Goal: Transaction & Acquisition: Book appointment/travel/reservation

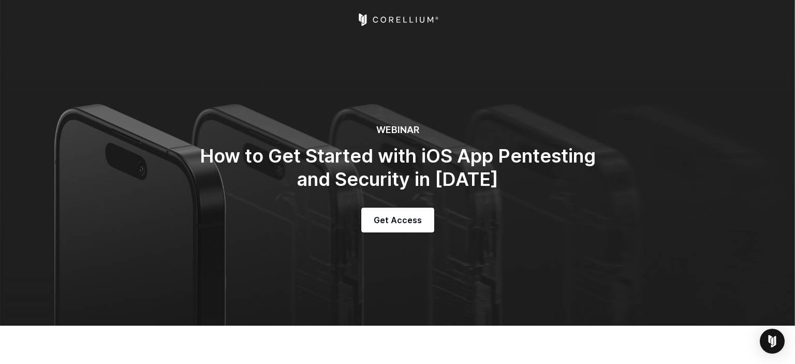
click at [405, 21] on icon "Corellium Home" at bounding box center [398, 19] width 82 height 12
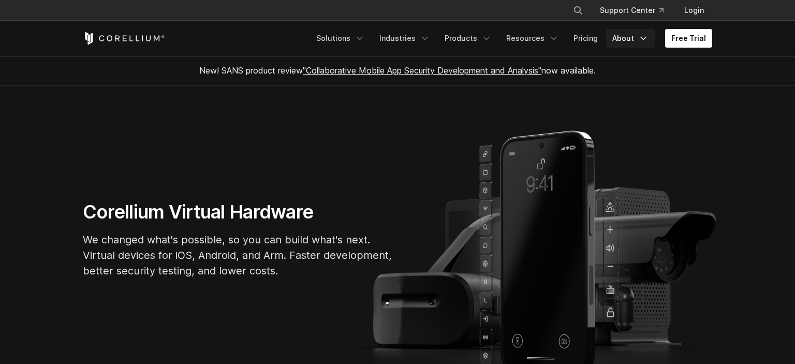
click at [646, 38] on icon "Navigation Menu" at bounding box center [644, 38] width 10 height 10
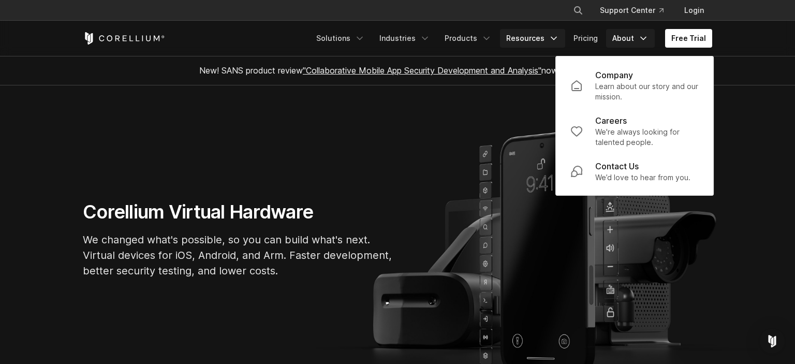
click at [559, 35] on icon "Navigation Menu" at bounding box center [554, 38] width 10 height 10
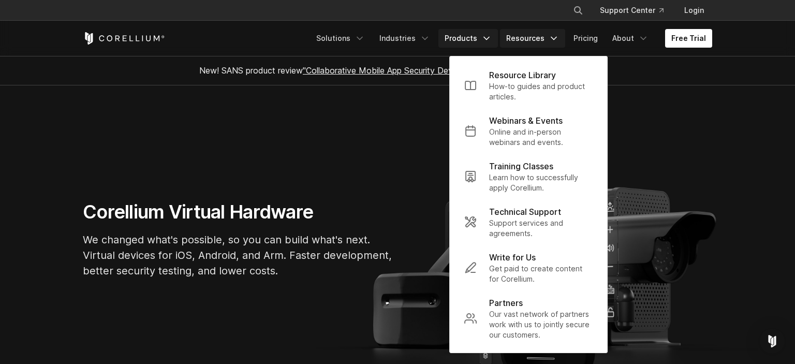
click at [487, 37] on icon "Navigation Menu" at bounding box center [487, 38] width 10 height 10
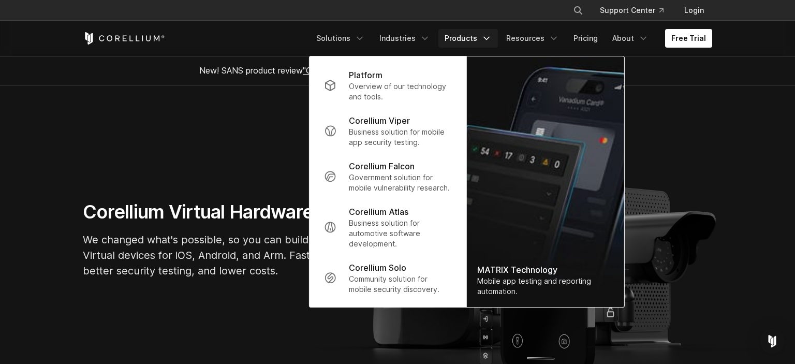
click at [204, 127] on section "Corellium Virtual Hardware We changed what's possible, so you can build what's …" at bounding box center [397, 243] width 795 height 317
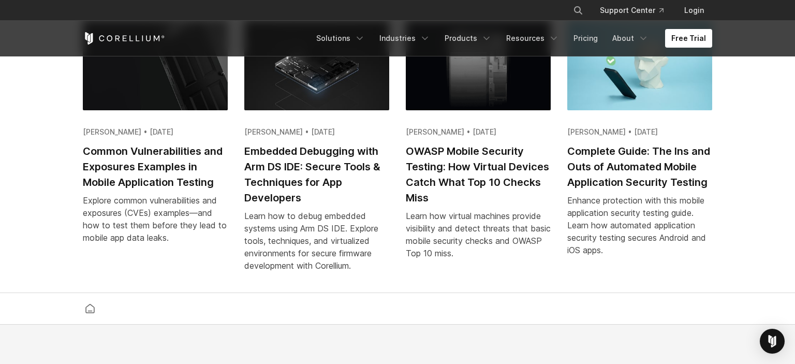
scroll to position [2446, 0]
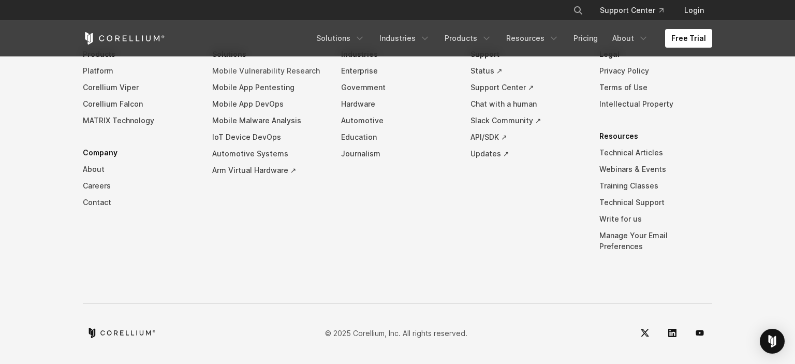
click at [289, 76] on link "Mobile Vulnerability Research" at bounding box center [268, 71] width 113 height 17
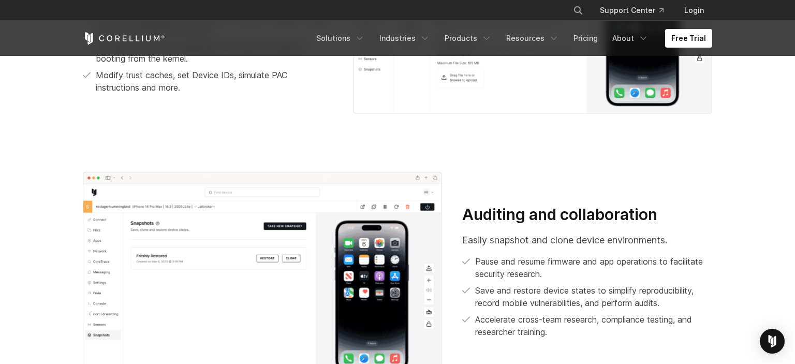
scroll to position [1914, 0]
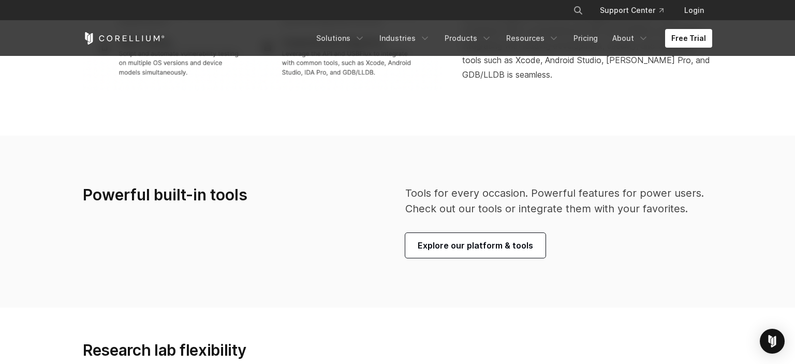
click at [316, 165] on section "Powerful built-in tools Tools for every occasion. Powerful features for power u…" at bounding box center [397, 222] width 795 height 172
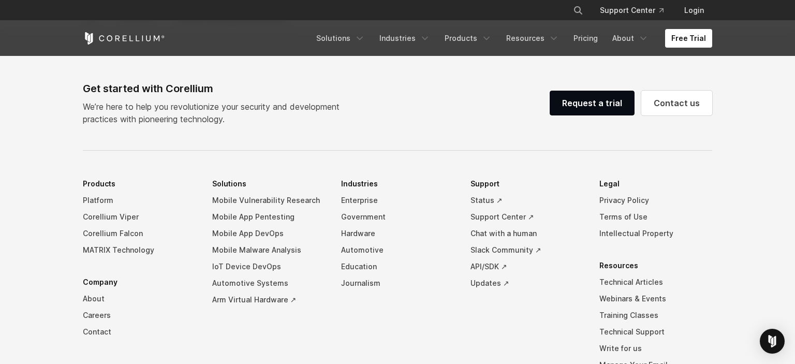
scroll to position [3511, 0]
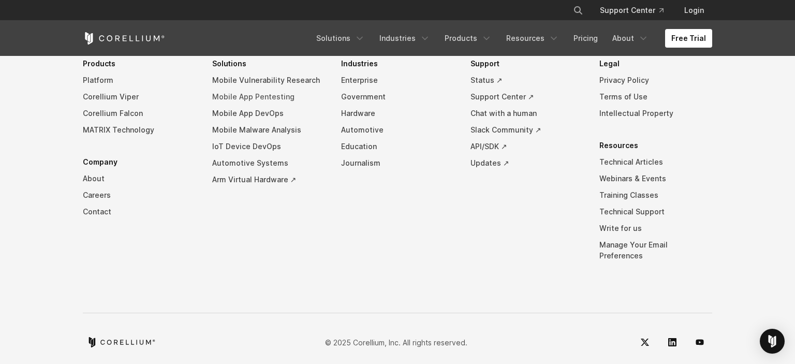
click at [286, 103] on link "Mobile App Pentesting" at bounding box center [268, 97] width 113 height 17
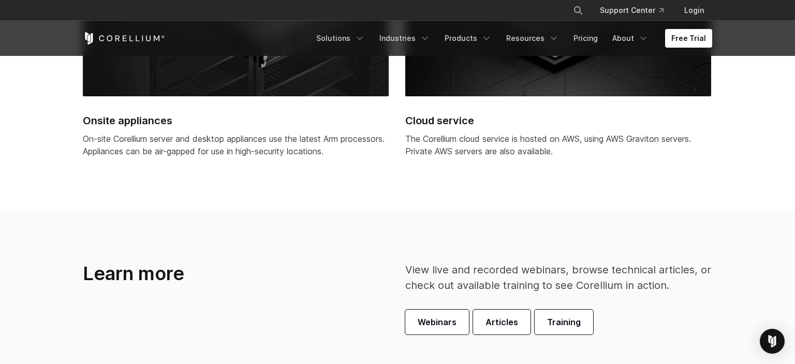
scroll to position [3279, 0]
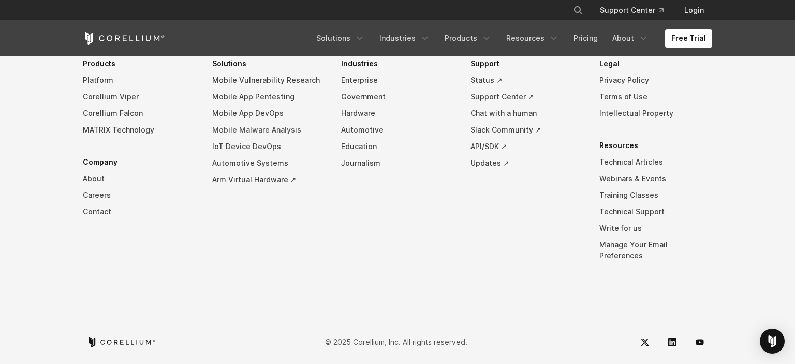
click at [284, 128] on link "Mobile Malware Analysis" at bounding box center [268, 130] width 113 height 17
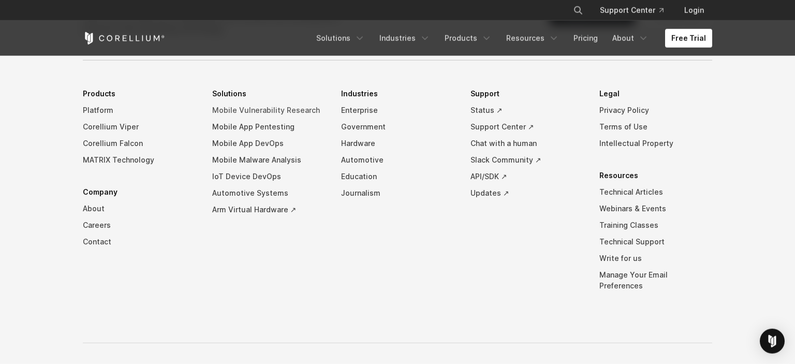
scroll to position [2678, 0]
click at [100, 216] on link "Careers" at bounding box center [139, 224] width 113 height 17
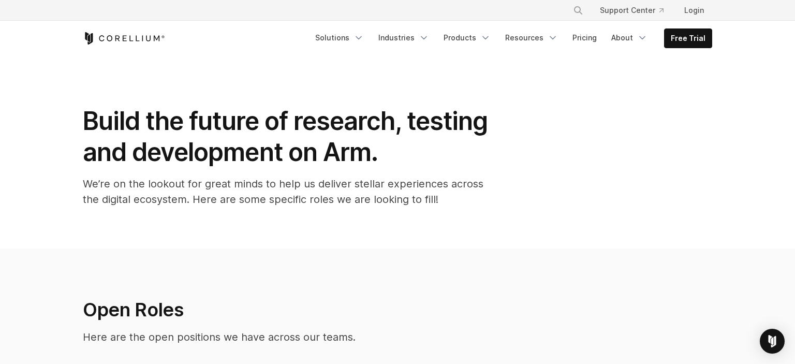
scroll to position [875, 0]
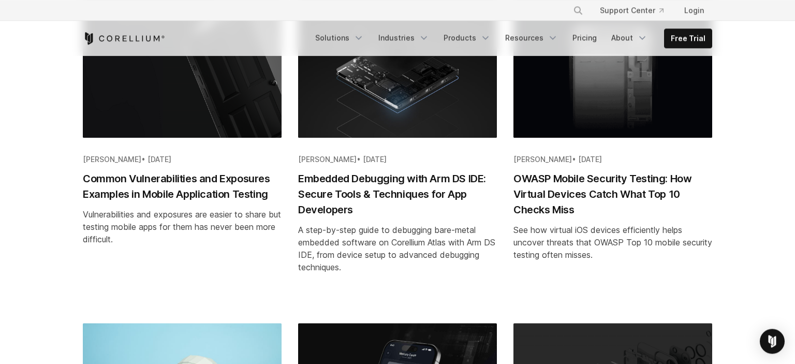
scroll to position [273, 0]
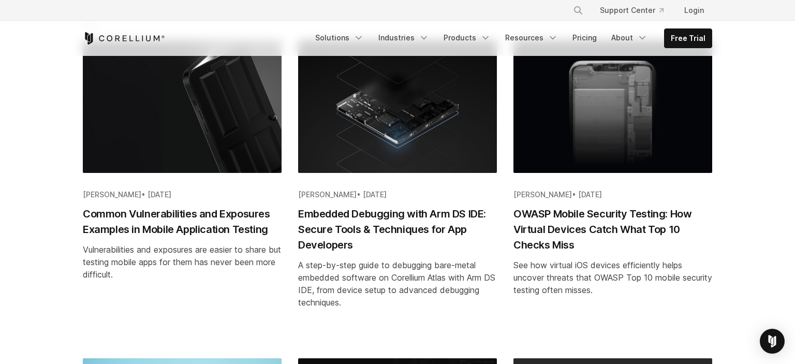
scroll to position [328, 0]
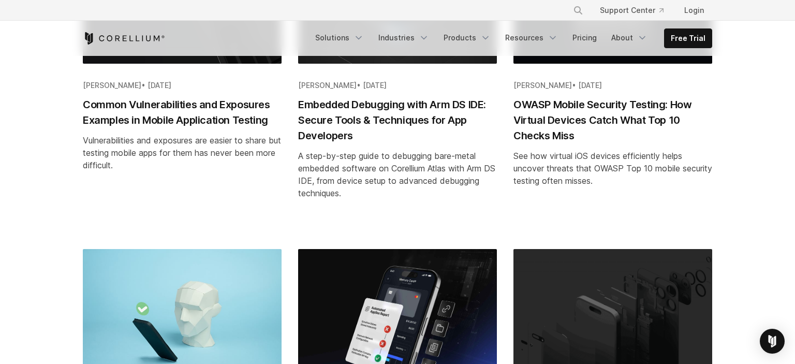
click at [604, 113] on h2 "OWASP Mobile Security Testing: How Virtual Devices Catch What Top 10 Checks Miss" at bounding box center [613, 120] width 199 height 47
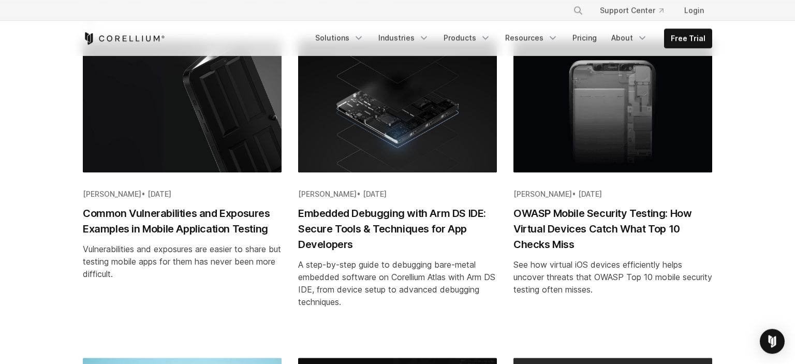
scroll to position [219, 0]
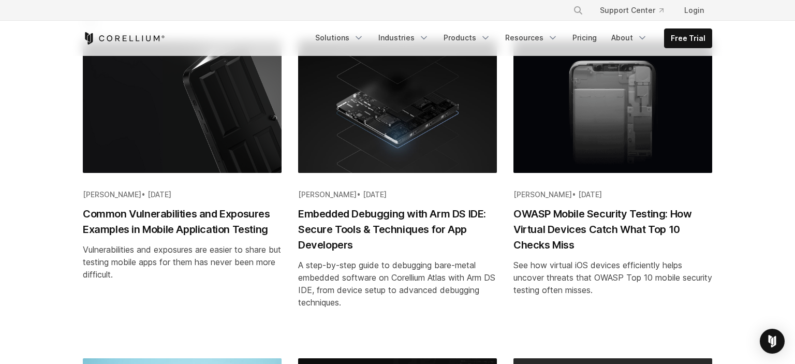
click at [181, 165] on img "Blog post summary: Common Vulnerabilities and Exposures Examples in Mobile Appl…" at bounding box center [182, 106] width 199 height 133
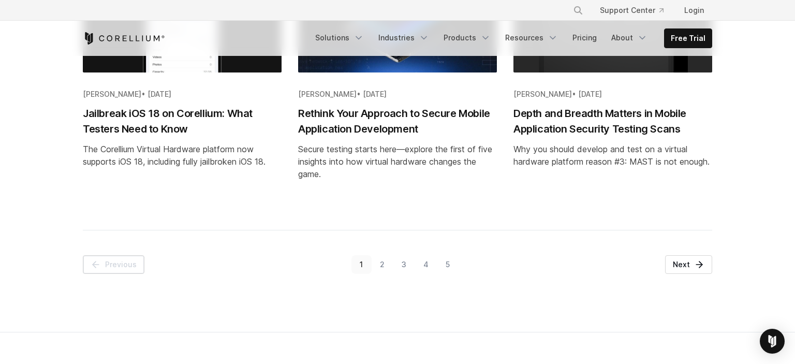
scroll to position [1257, 0]
click at [171, 96] on span "Aug 05, 2025" at bounding box center [160, 94] width 24 height 9
click at [379, 260] on link "2" at bounding box center [383, 264] width 22 height 19
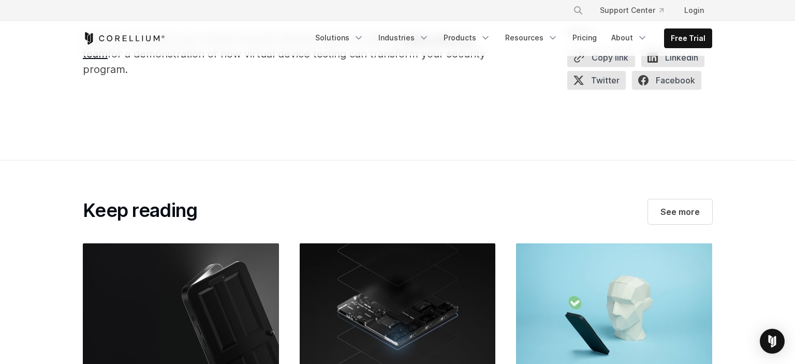
scroll to position [4047, 0]
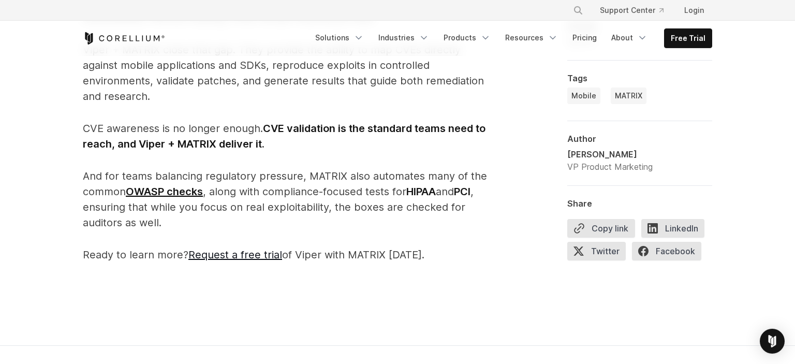
scroll to position [3883, 0]
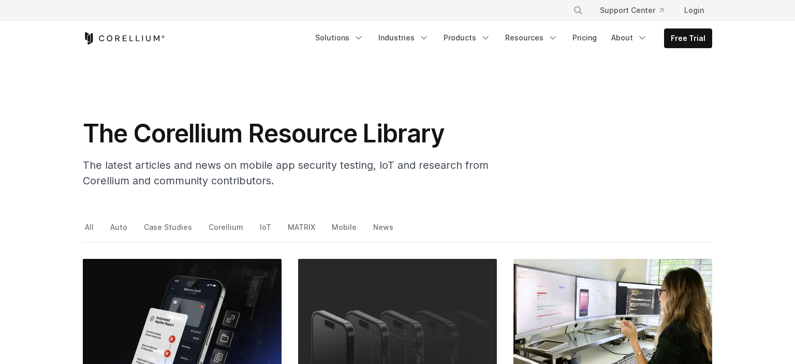
scroll to position [328, 0]
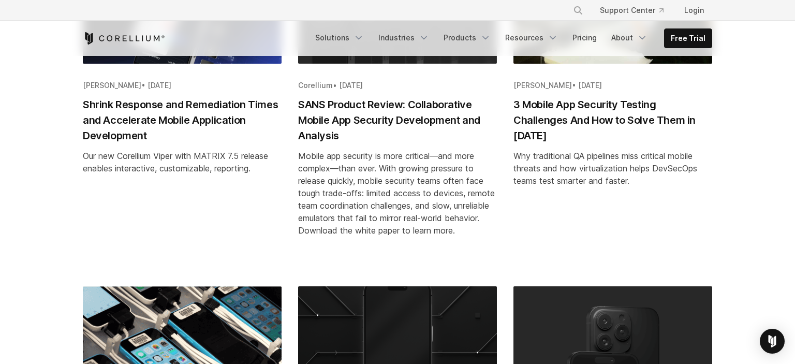
click at [611, 117] on h2 "3 Mobile App Security Testing Challenges And How to Solve Them in 2025" at bounding box center [613, 120] width 199 height 47
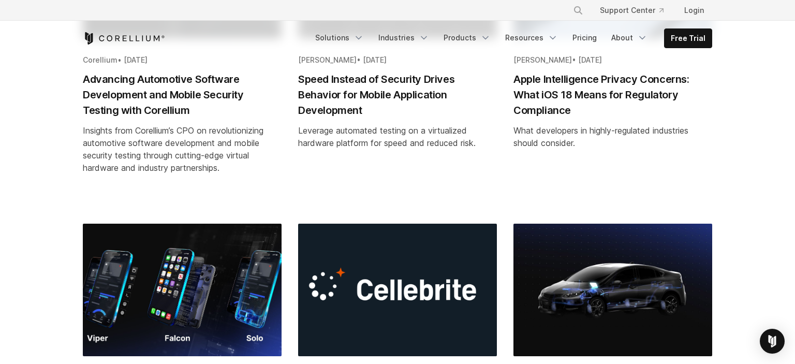
scroll to position [1257, 0]
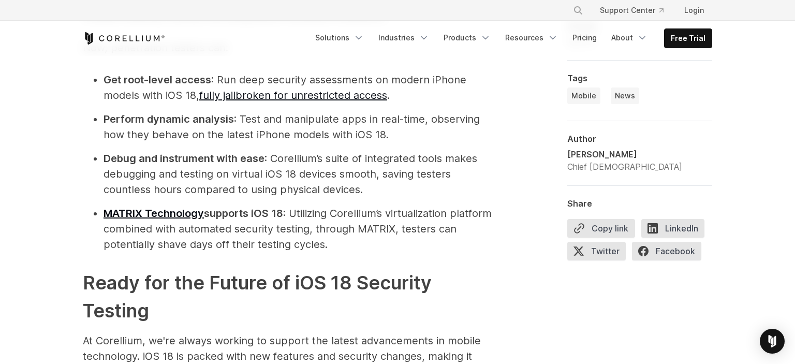
scroll to position [1695, 0]
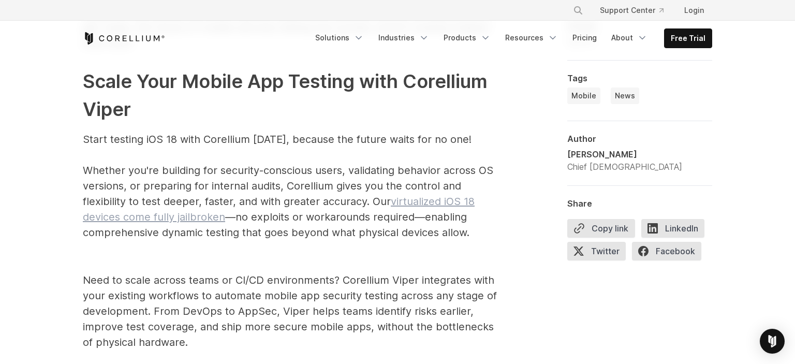
click at [421, 203] on link "virtualized iOS 18 devices come fully jailbroken" at bounding box center [279, 209] width 392 height 28
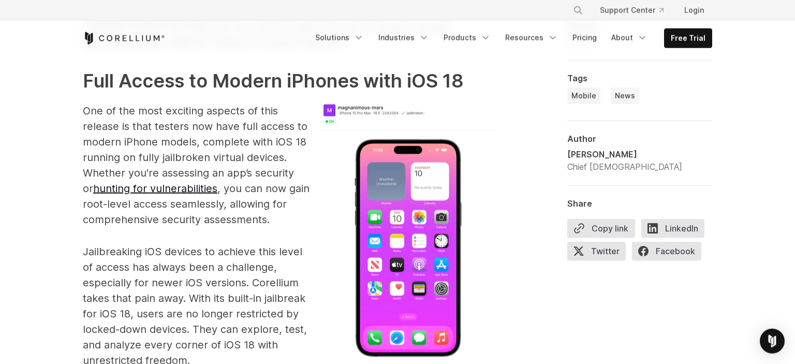
scroll to position [746, 0]
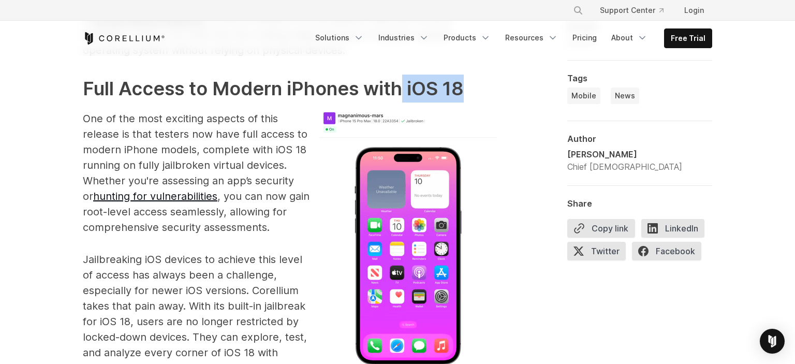
drag, startPoint x: 400, startPoint y: 94, endPoint x: 479, endPoint y: 87, distance: 79.1
click at [479, 87] on h2 "Full Access to Modern iPhones with iOS 18" at bounding box center [290, 89] width 414 height 28
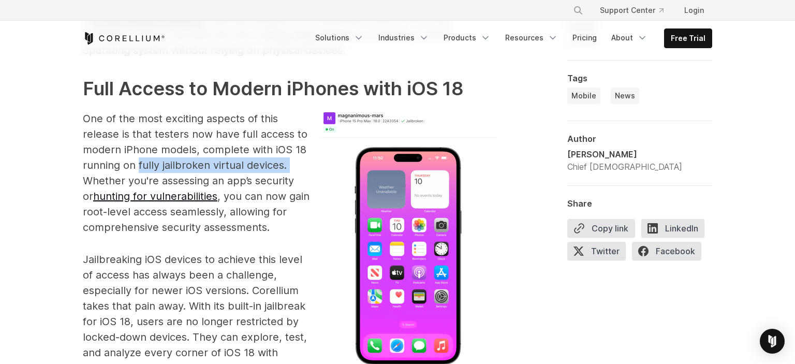
drag, startPoint x: 139, startPoint y: 165, endPoint x: 287, endPoint y: 163, distance: 147.6
click at [287, 163] on p "One of the most exciting aspects of this release is that testers now have full …" at bounding box center [290, 173] width 414 height 124
click at [179, 233] on p "One of the most exciting aspects of this release is that testers now have full …" at bounding box center [290, 173] width 414 height 124
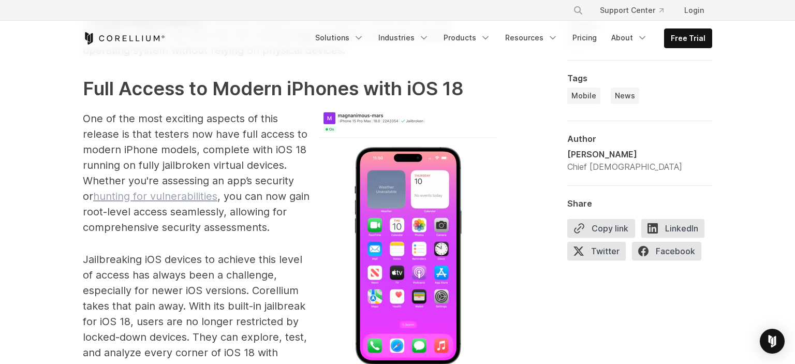
click at [198, 197] on link "hunting for vulnerabilities" at bounding box center [155, 196] width 124 height 12
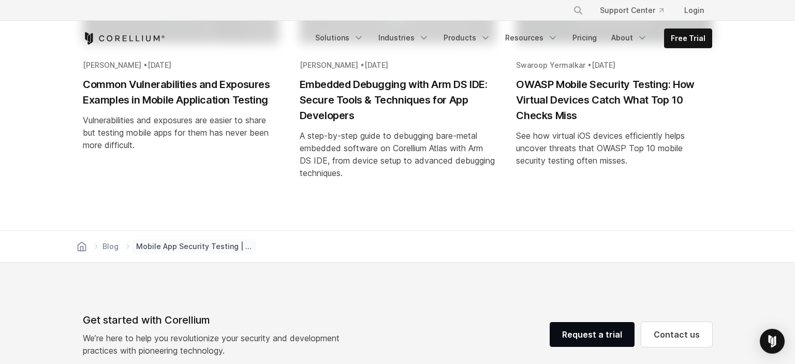
scroll to position [2734, 0]
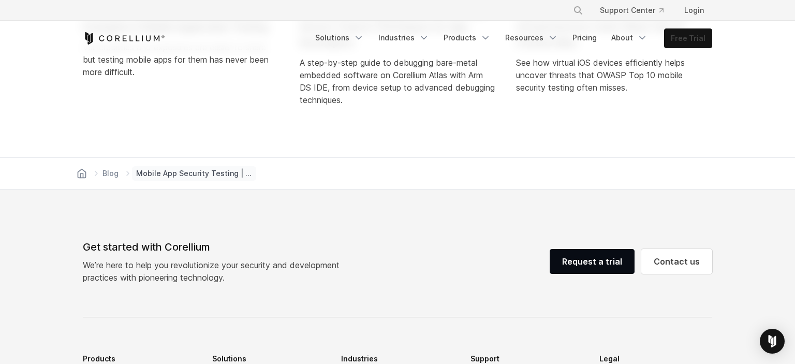
click at [699, 41] on link "Free Trial" at bounding box center [688, 38] width 47 height 19
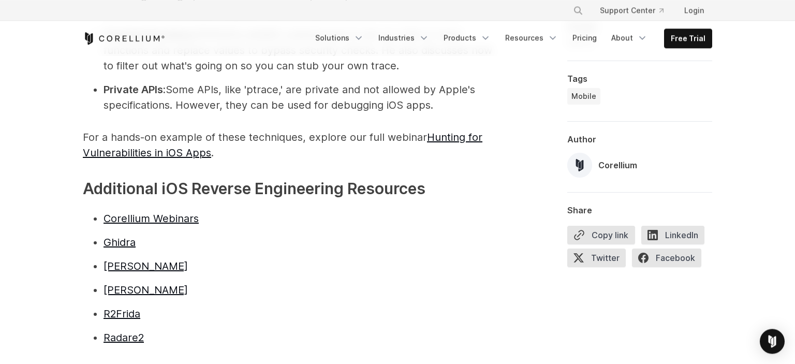
scroll to position [2461, 0]
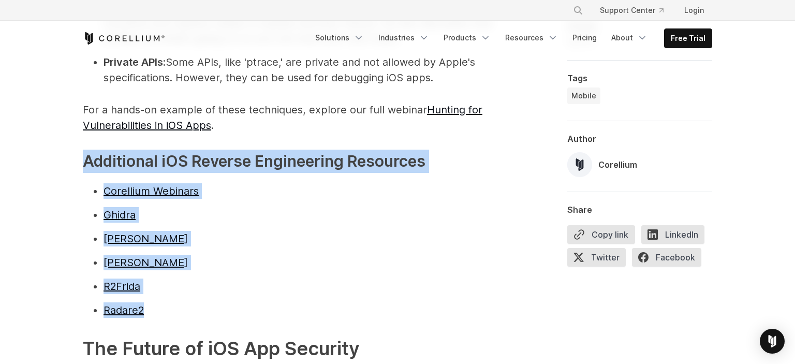
drag, startPoint x: 168, startPoint y: 267, endPoint x: 85, endPoint y: 114, distance: 173.6
copy span "Additional iOS Reverse Engineering Resources Corellium Webinars Ghidra Hopper F…"
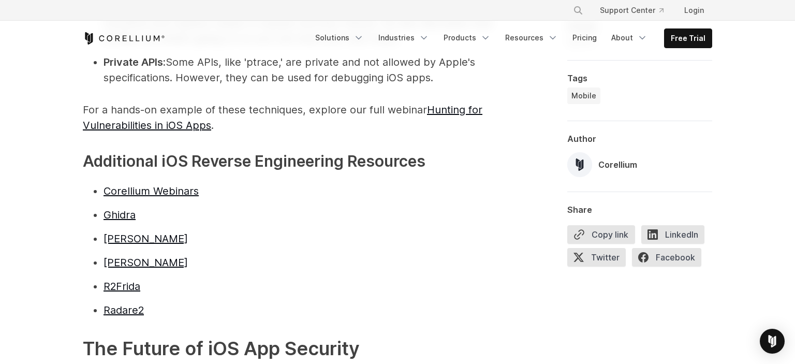
click at [405, 335] on h2 "The Future of iOS App Security" at bounding box center [290, 349] width 414 height 28
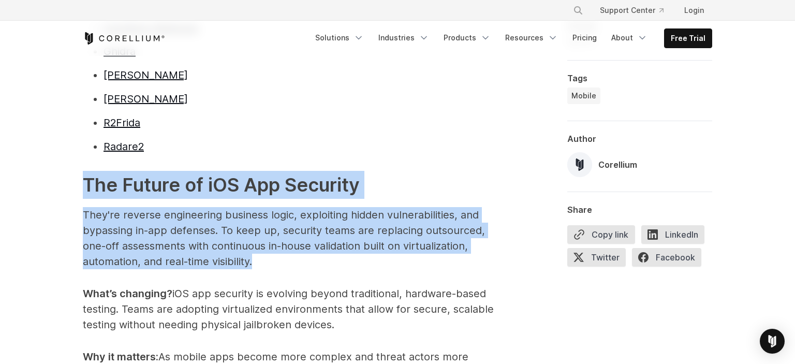
drag, startPoint x: 83, startPoint y: 141, endPoint x: 291, endPoint y: 229, distance: 225.4
click at [283, 212] on p "They're reverse engineering business logic, exploiting hidden vulnerabilities, …" at bounding box center [290, 238] width 414 height 62
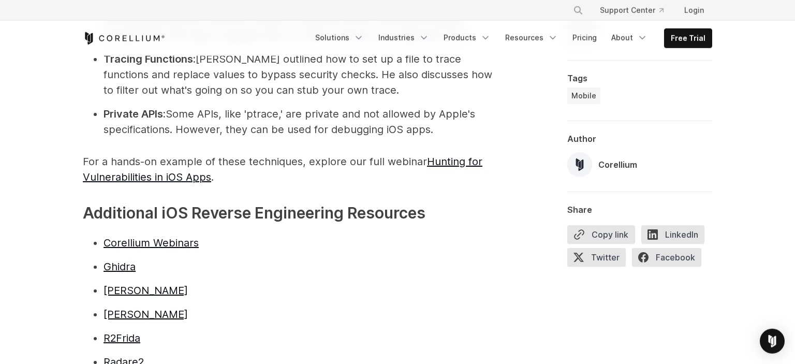
scroll to position [2366, 0]
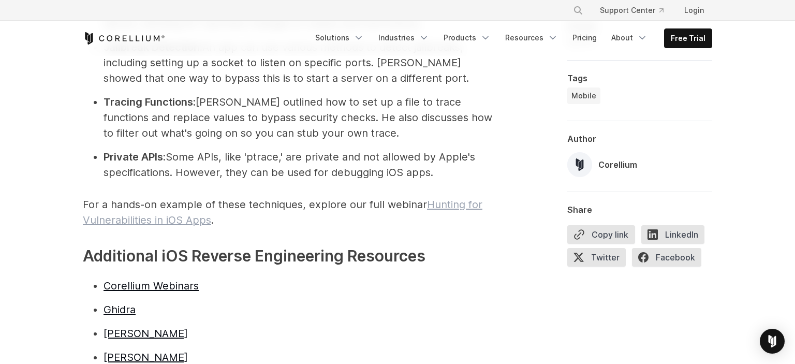
click at [458, 198] on link "Hunting for Vulnerabilities in iOS Apps" at bounding box center [283, 212] width 400 height 28
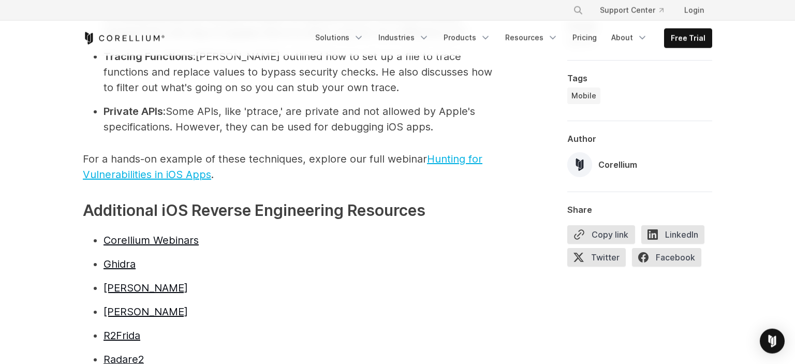
scroll to position [2475, 0]
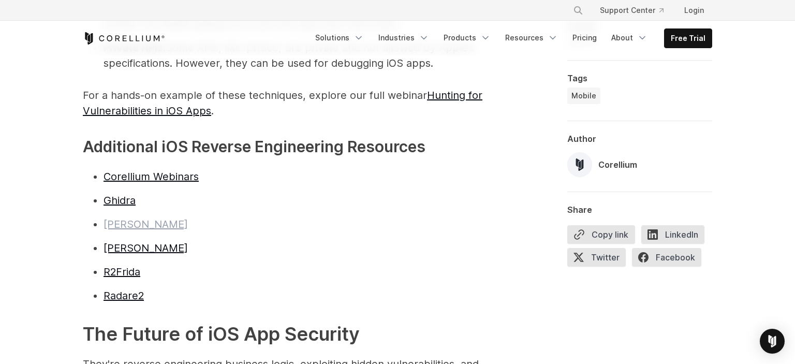
click at [126, 218] on link "Hopper" at bounding box center [146, 224] width 84 height 12
click at [121, 266] on link "R2Frida" at bounding box center [122, 272] width 37 height 12
click at [137, 289] on link "Radare2" at bounding box center [124, 295] width 40 height 12
drag, startPoint x: 178, startPoint y: 254, endPoint x: 100, endPoint y: 259, distance: 77.9
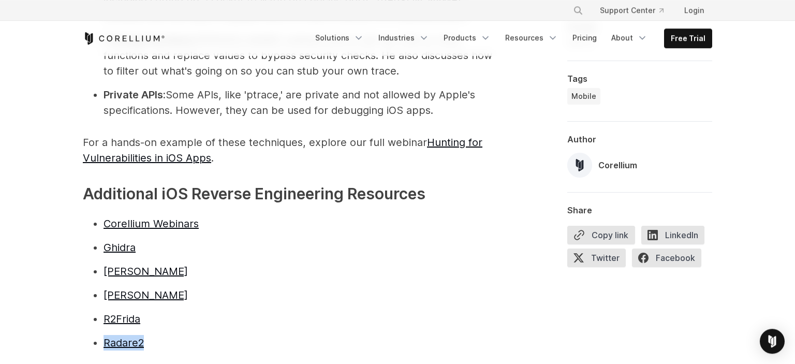
scroll to position [2421, 0]
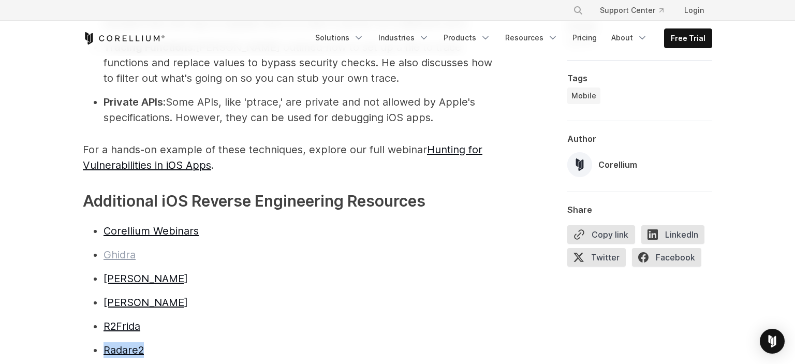
click at [118, 249] on link "Ghidra" at bounding box center [120, 255] width 32 height 12
click at [173, 225] on link "Corellium Webinars" at bounding box center [151, 231] width 95 height 12
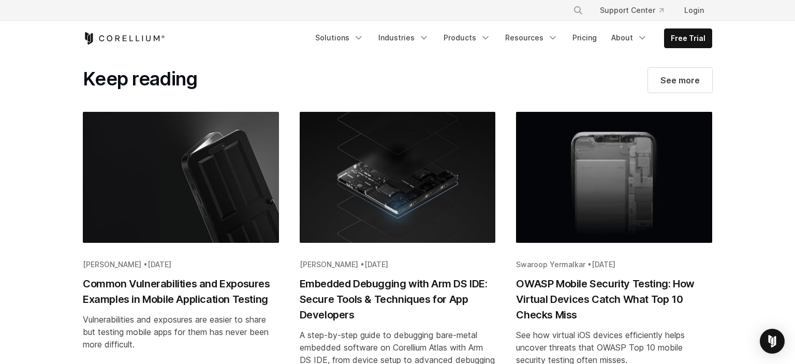
scroll to position [4171, 0]
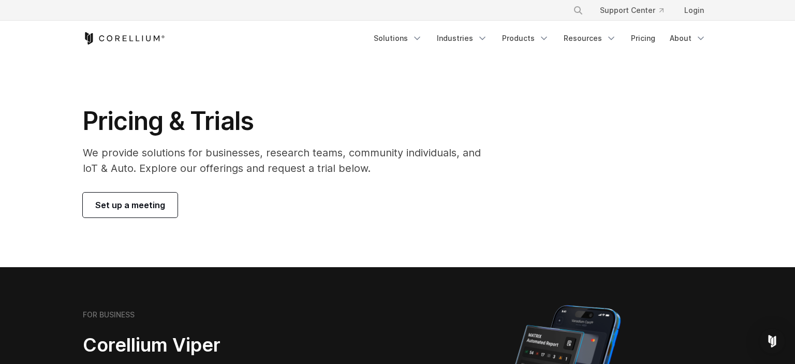
scroll to position [273, 0]
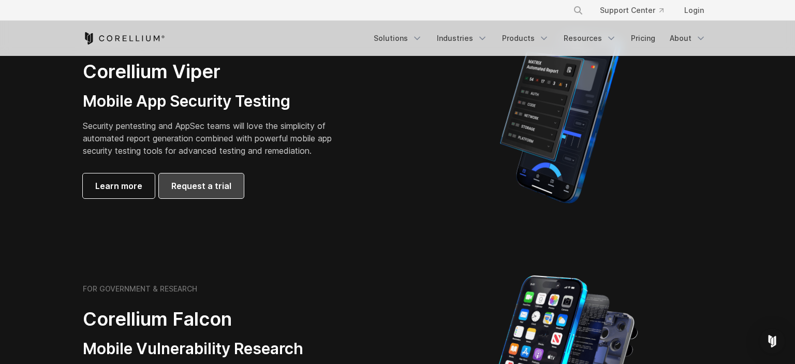
click at [239, 184] on link "Request a trial" at bounding box center [201, 185] width 85 height 25
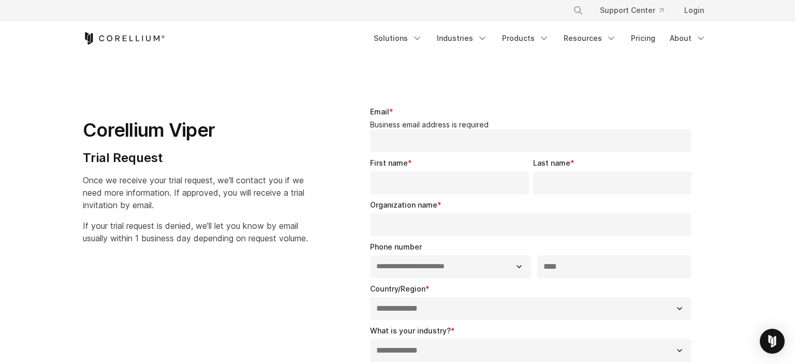
select select "**"
click at [528, 40] on link "Products" at bounding box center [526, 38] width 60 height 19
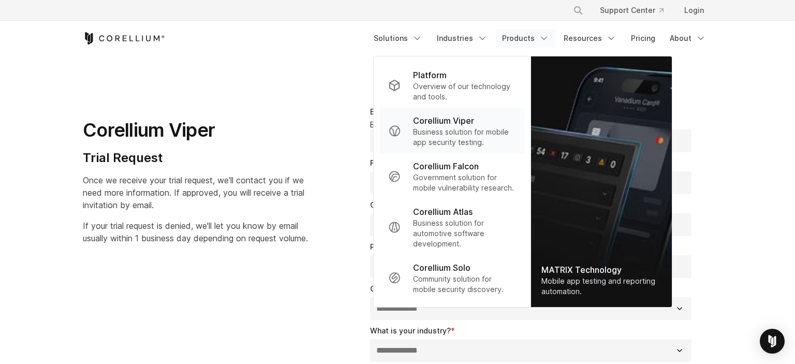
click at [477, 133] on p "Business solution for mobile app security testing." at bounding box center [464, 137] width 103 height 21
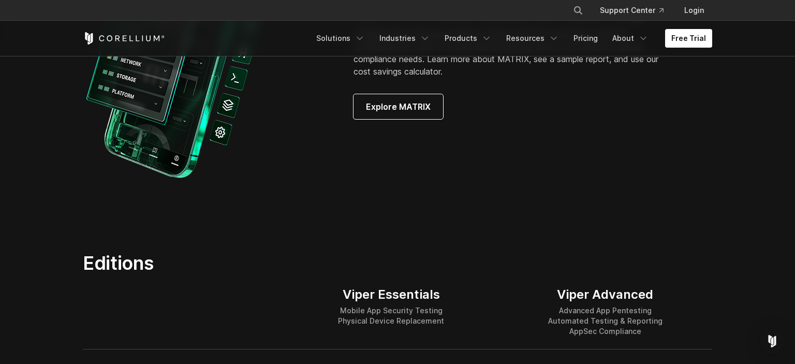
scroll to position [930, 0]
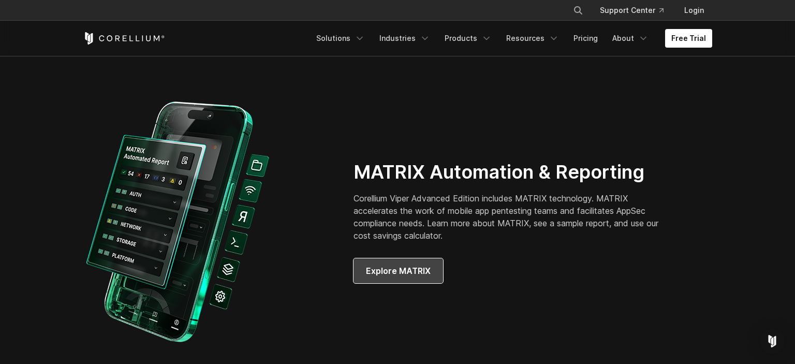
click at [416, 270] on span "Explore MATRIX" at bounding box center [398, 271] width 65 height 12
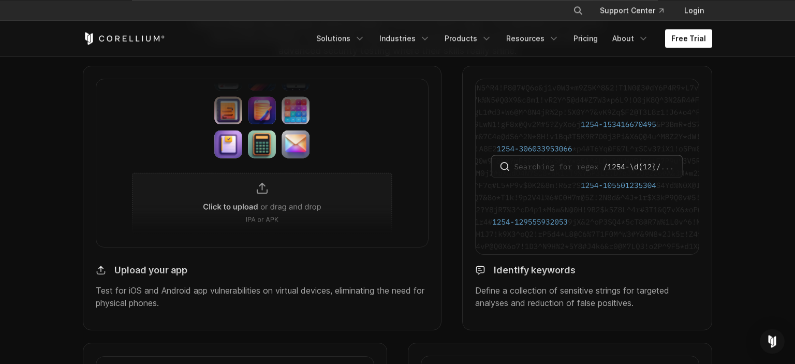
scroll to position [930, 0]
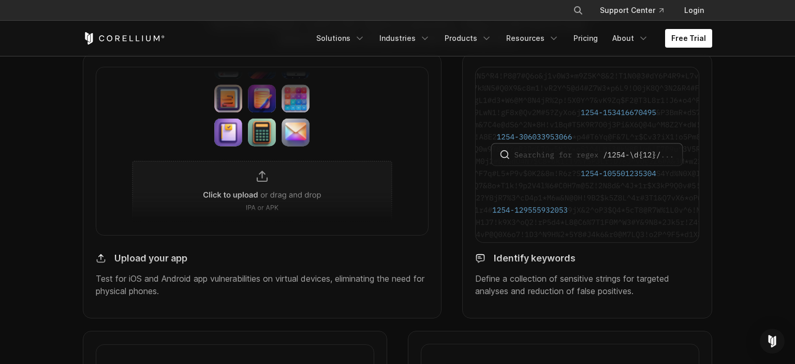
click at [168, 265] on h4 "Upload your app" at bounding box center [150, 259] width 73 height 12
click at [224, 205] on img at bounding box center [262, 151] width 333 height 168
click at [250, 196] on img at bounding box center [262, 151] width 333 height 168
click at [259, 190] on img at bounding box center [262, 151] width 333 height 168
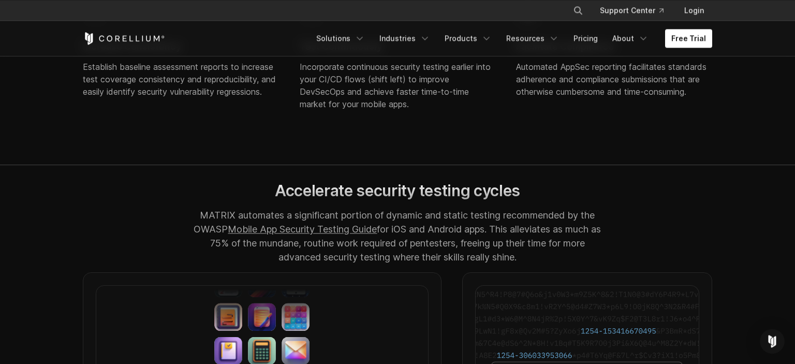
scroll to position [711, 0]
click at [296, 235] on link "Mobile App Security Testing Guide" at bounding box center [302, 229] width 149 height 11
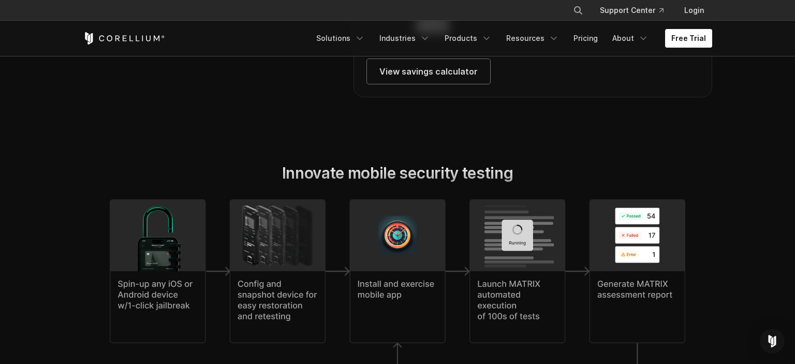
scroll to position [2188, 0]
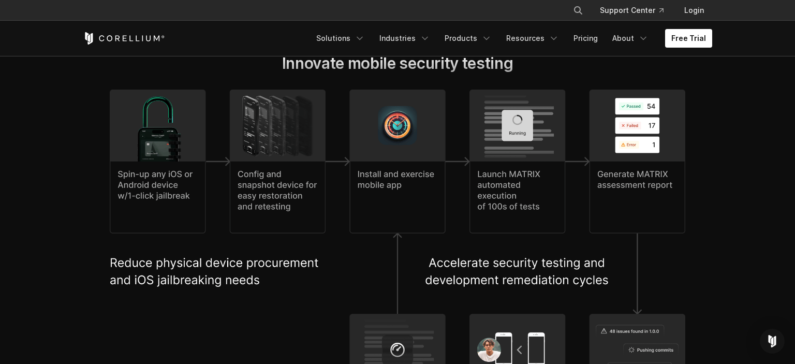
click at [313, 210] on img at bounding box center [397, 274] width 575 height 368
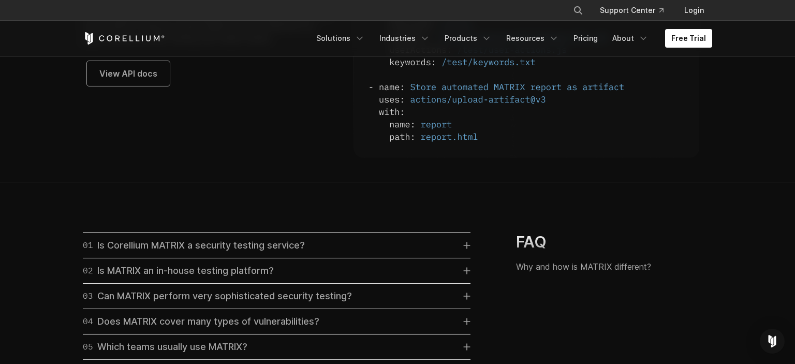
scroll to position [2734, 0]
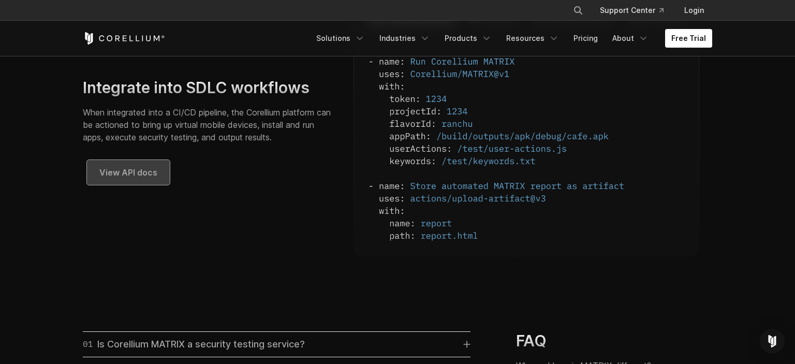
click at [144, 179] on span "View API docs" at bounding box center [128, 172] width 58 height 12
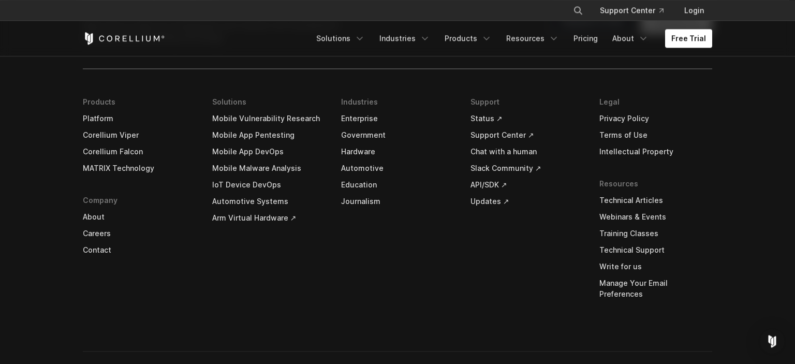
scroll to position [4027, 0]
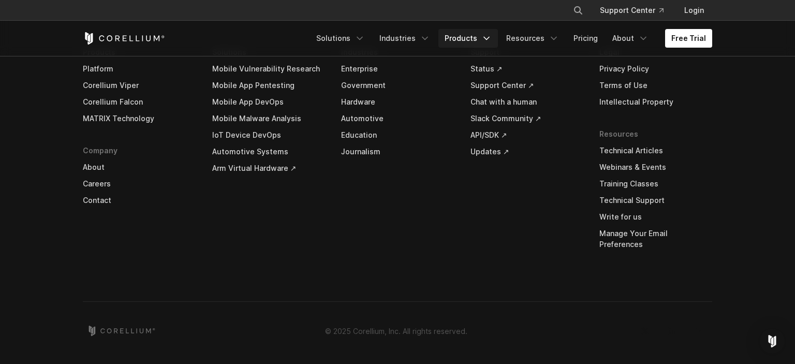
click at [498, 38] on link "Products" at bounding box center [469, 38] width 60 height 19
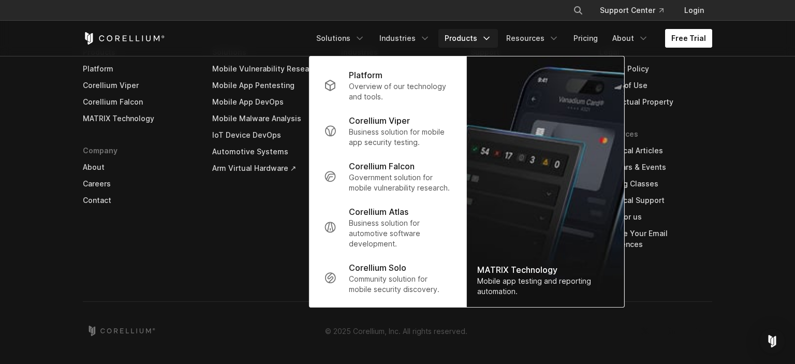
click at [700, 42] on link "Free Trial" at bounding box center [688, 38] width 47 height 19
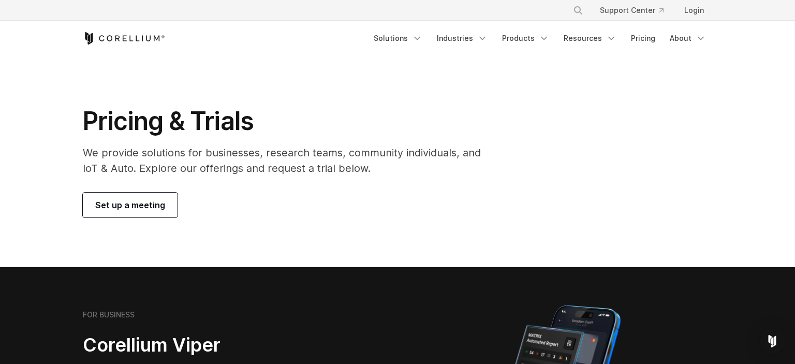
click at [604, 42] on link "Resources" at bounding box center [590, 38] width 65 height 19
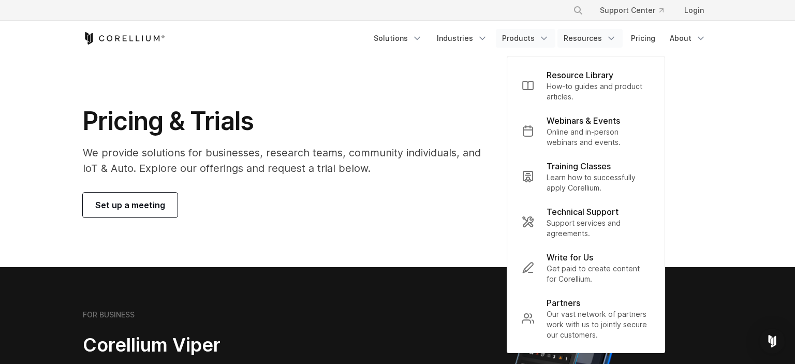
click at [539, 42] on link "Products" at bounding box center [526, 38] width 60 height 19
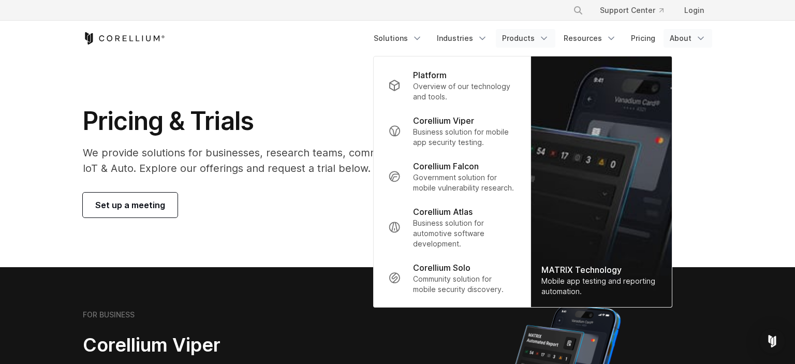
click at [690, 37] on link "About" at bounding box center [688, 38] width 49 height 19
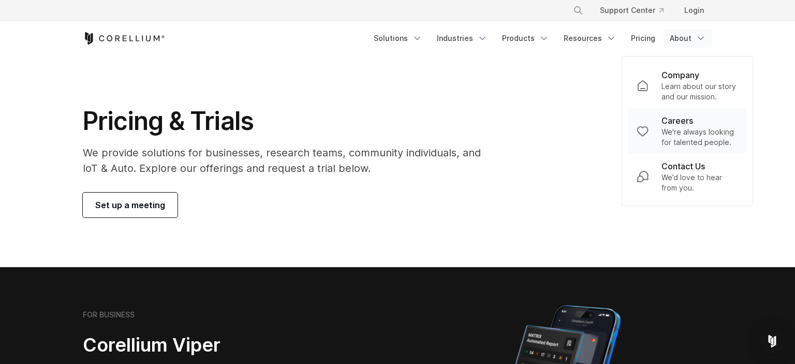
click at [680, 124] on p "Careers" at bounding box center [678, 120] width 32 height 12
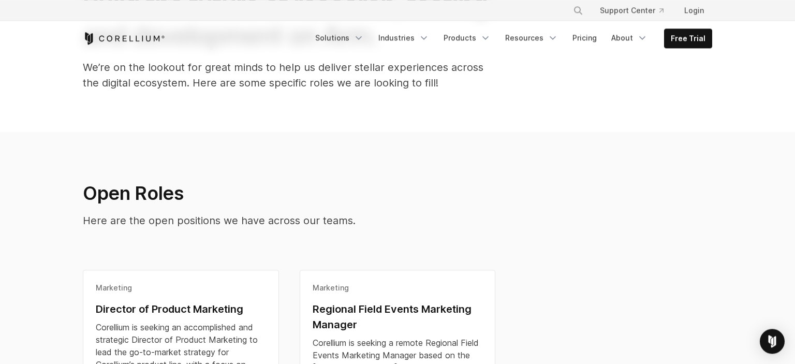
scroll to position [77, 0]
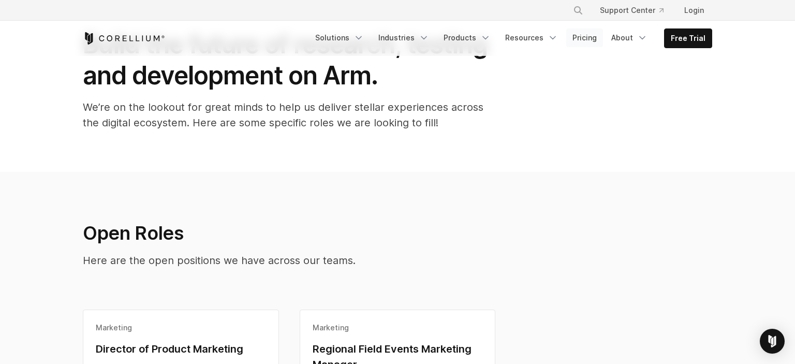
click at [600, 36] on link "Pricing" at bounding box center [585, 37] width 37 height 19
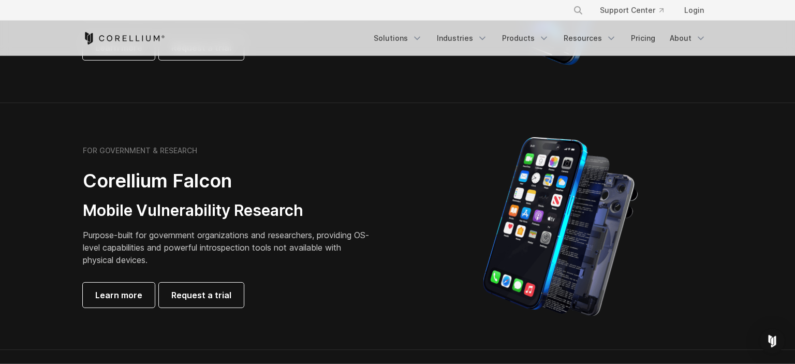
scroll to position [437, 0]
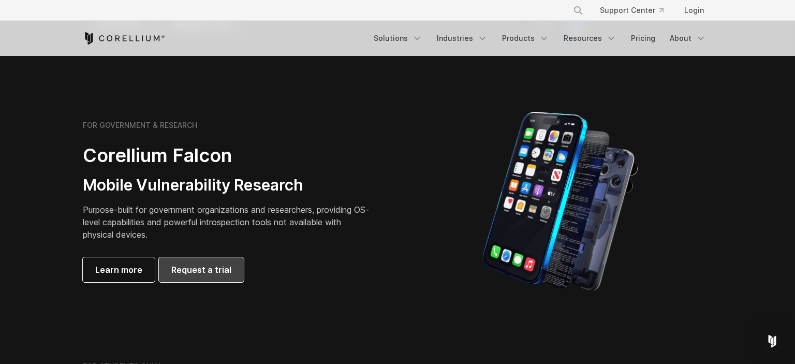
click at [225, 264] on span "Request a trial" at bounding box center [201, 270] width 60 height 12
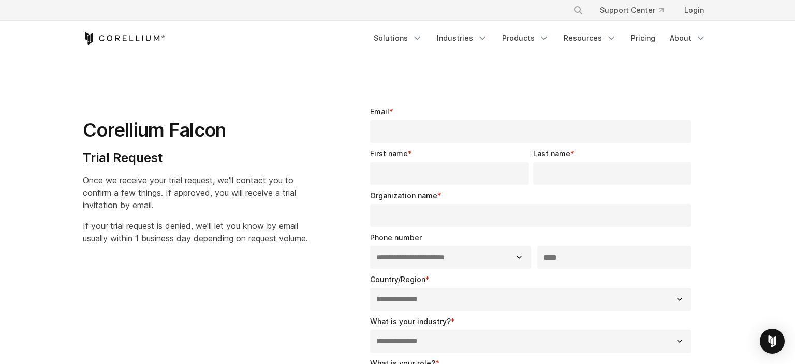
select select "**"
click at [423, 41] on icon "Navigation Menu" at bounding box center [417, 38] width 10 height 10
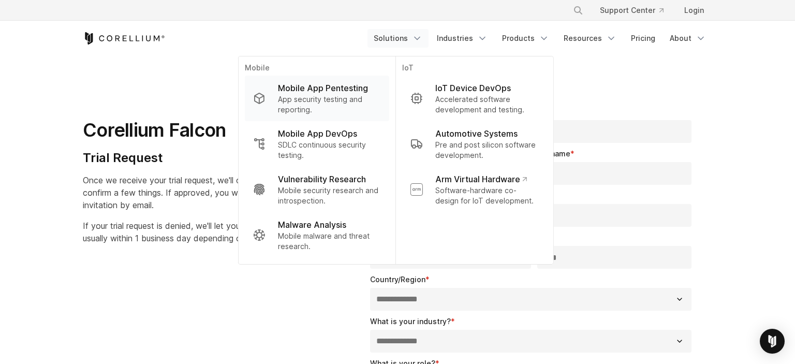
click at [359, 88] on p "Mobile App Pentesting" at bounding box center [323, 88] width 90 height 12
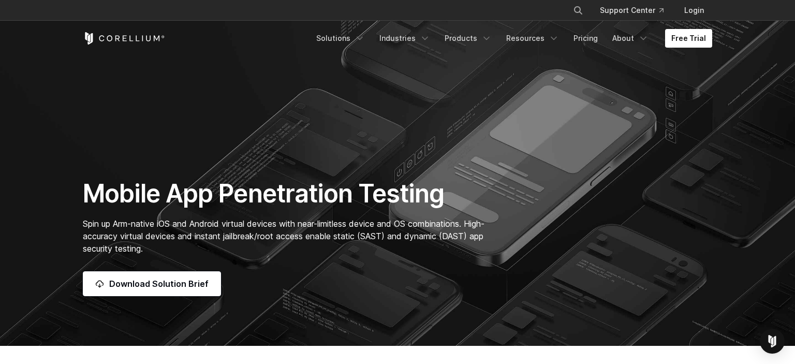
click at [205, 299] on section "Mobile App Penetration Testing Spin up Arm-native iOS and Android virtual devic…" at bounding box center [397, 173] width 795 height 346
click at [205, 290] on span "Download Solution Brief" at bounding box center [158, 284] width 99 height 12
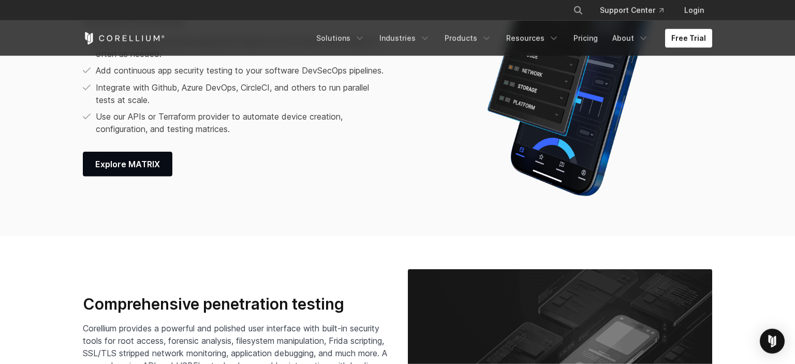
scroll to position [1312, 0]
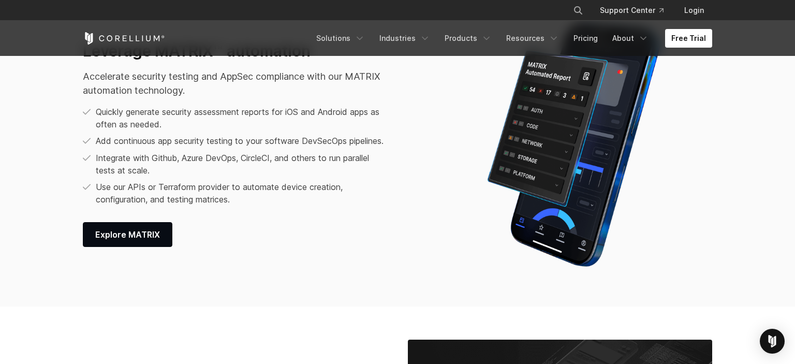
click at [438, 169] on div "Leverage MATRIX™ automation Accelerate security testing and AppSec compliance w…" at bounding box center [262, 144] width 359 height 206
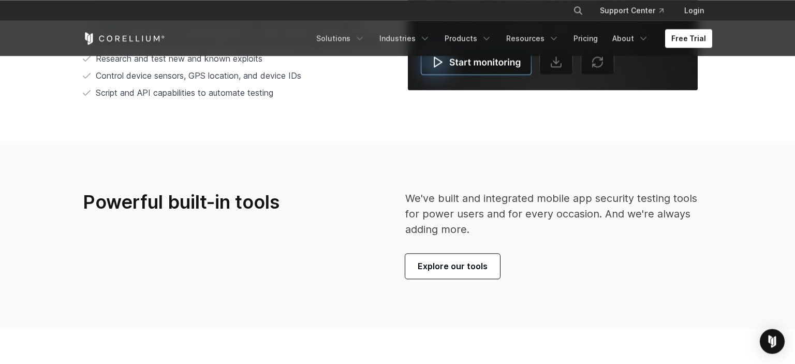
scroll to position [2406, 0]
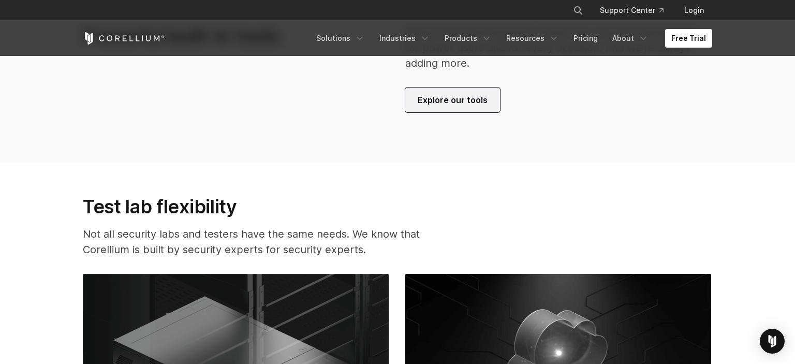
click at [439, 88] on link "Explore our tools" at bounding box center [452, 100] width 95 height 25
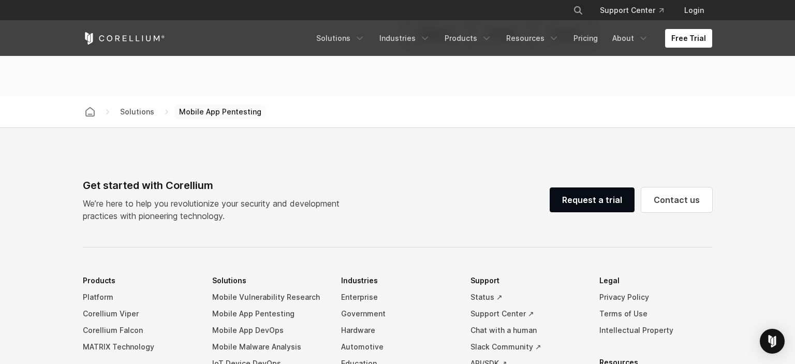
scroll to position [2844, 0]
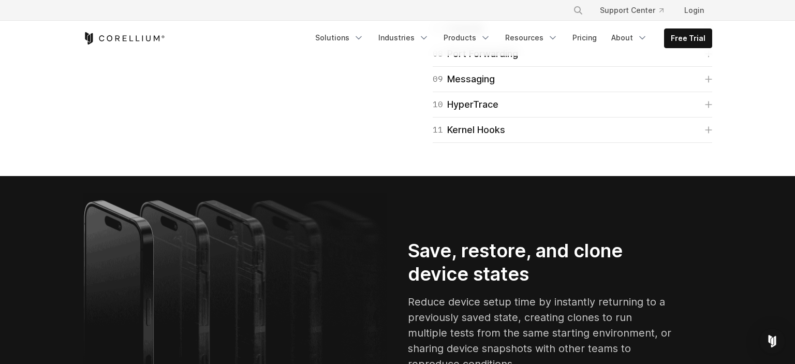
scroll to position [1859, 0]
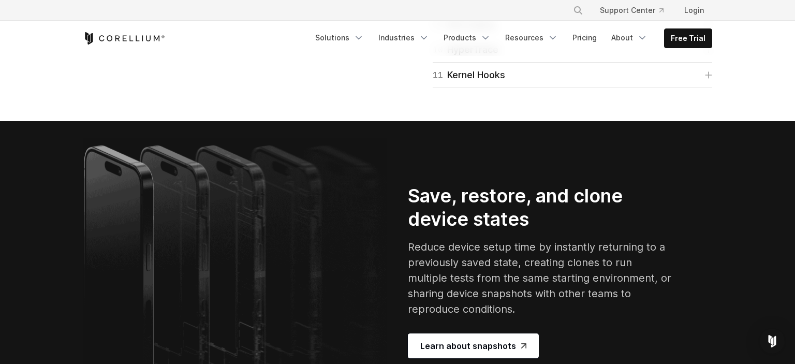
click at [711, 28] on icon at bounding box center [708, 24] width 7 height 7
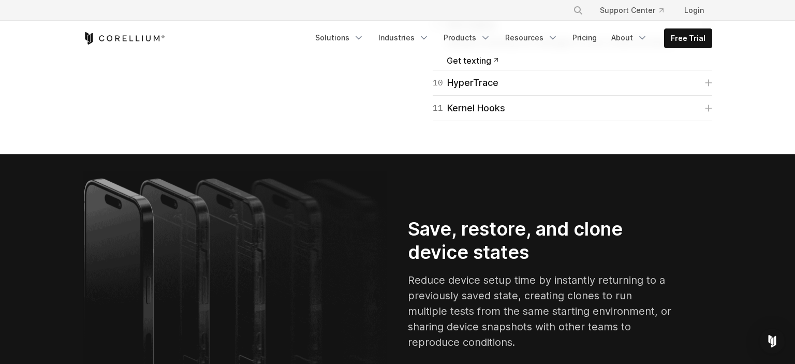
click at [711, 32] on link "09 Messaging" at bounding box center [573, 24] width 280 height 15
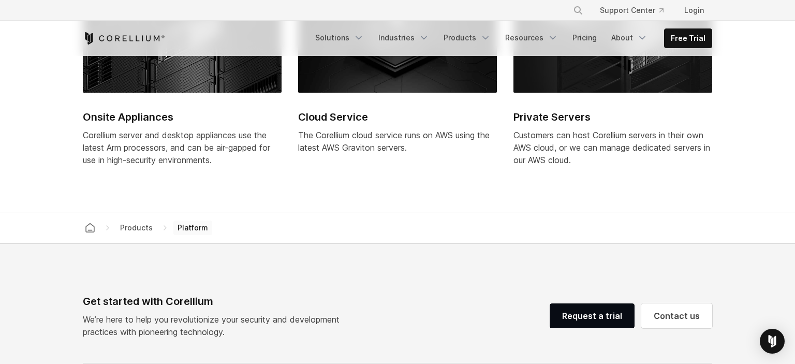
scroll to position [4206, 0]
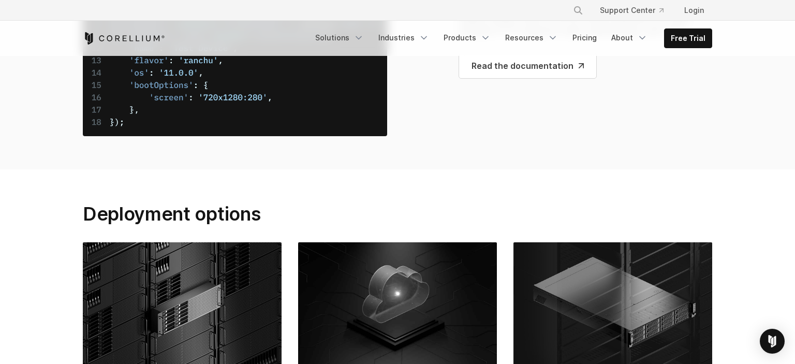
scroll to position [3987, 0]
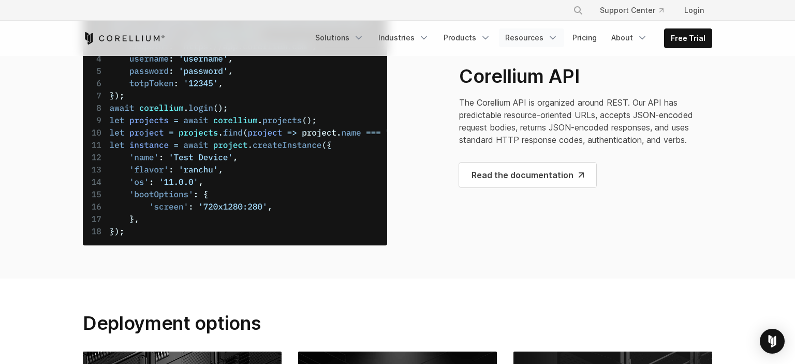
click at [558, 34] on icon "Navigation Menu" at bounding box center [553, 38] width 10 height 10
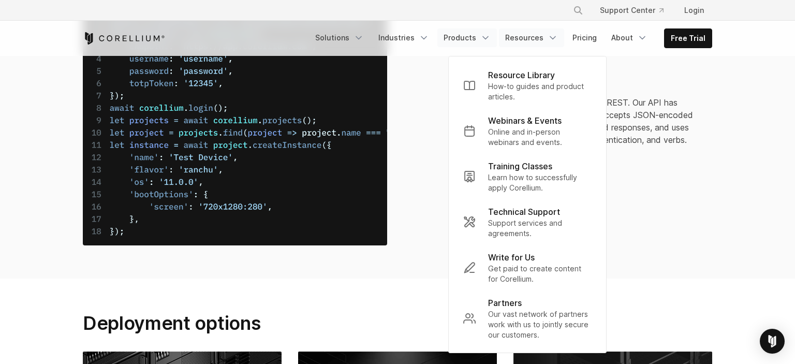
click at [491, 35] on icon "Navigation Menu" at bounding box center [486, 38] width 10 height 10
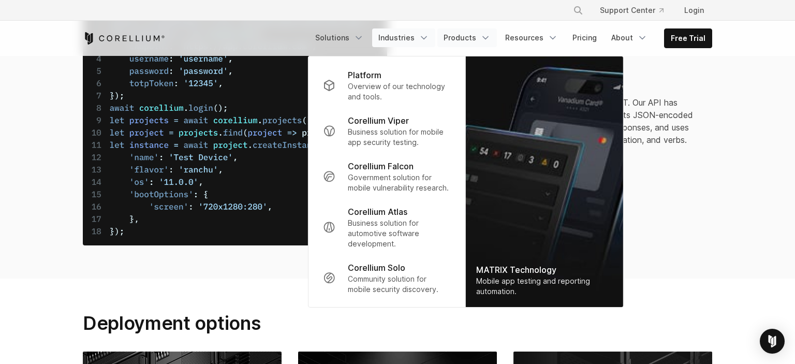
click at [428, 33] on icon "Navigation Menu" at bounding box center [424, 38] width 10 height 10
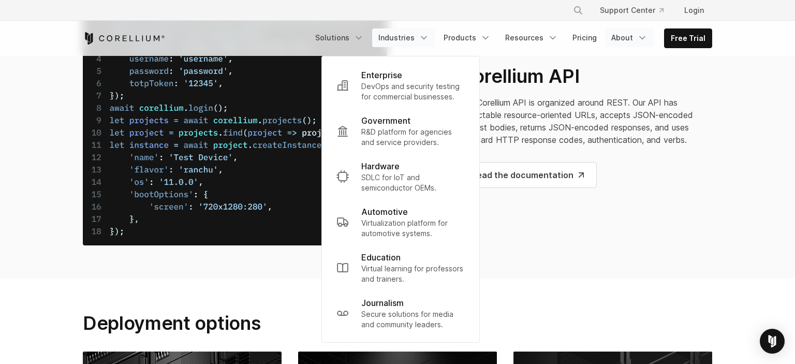
click at [646, 36] on icon "Navigation Menu" at bounding box center [643, 38] width 10 height 10
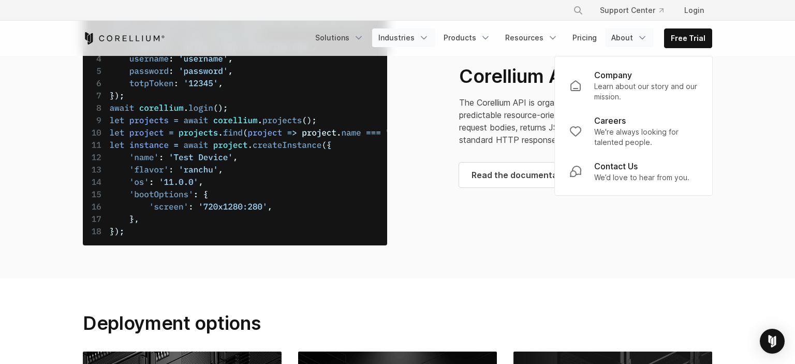
click at [423, 36] on link "Industries" at bounding box center [403, 37] width 63 height 19
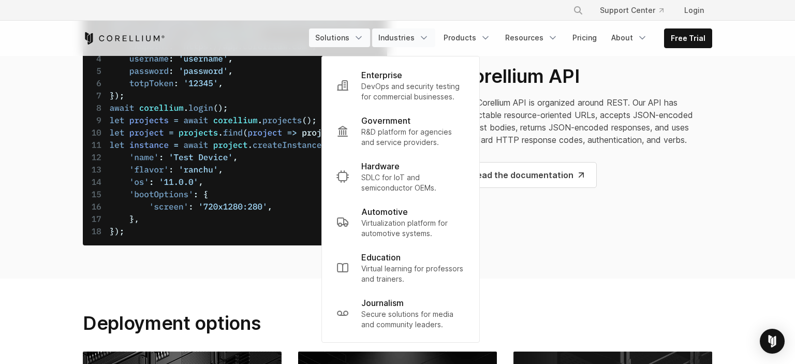
click at [364, 36] on icon "Navigation Menu" at bounding box center [359, 38] width 10 height 10
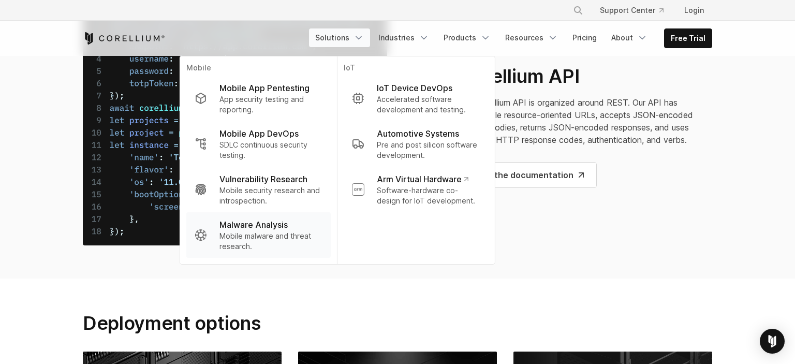
click at [279, 221] on p "Malware Analysis" at bounding box center [254, 225] width 68 height 12
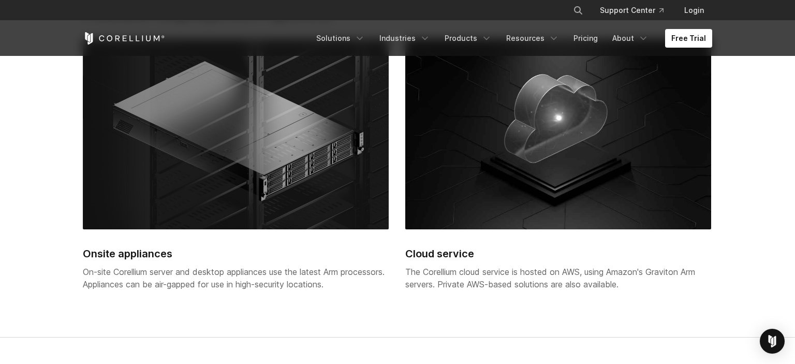
scroll to position [2297, 0]
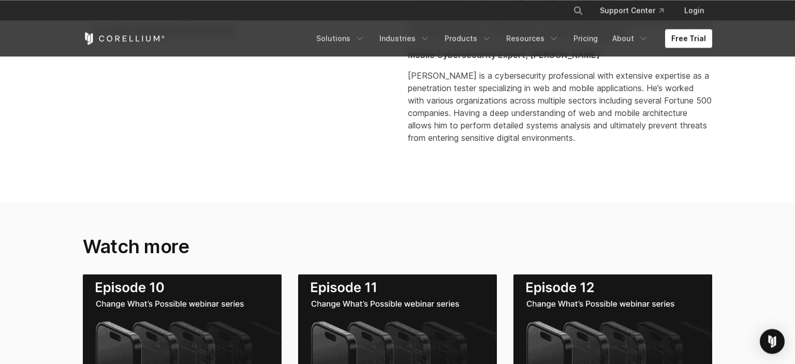
scroll to position [765, 0]
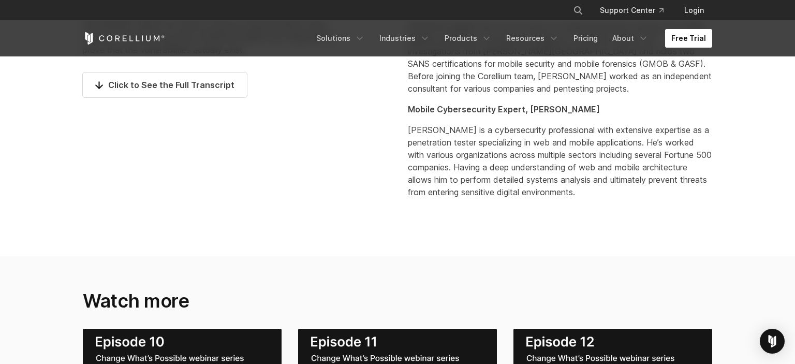
click at [699, 30] on link "Free Trial" at bounding box center [688, 38] width 47 height 19
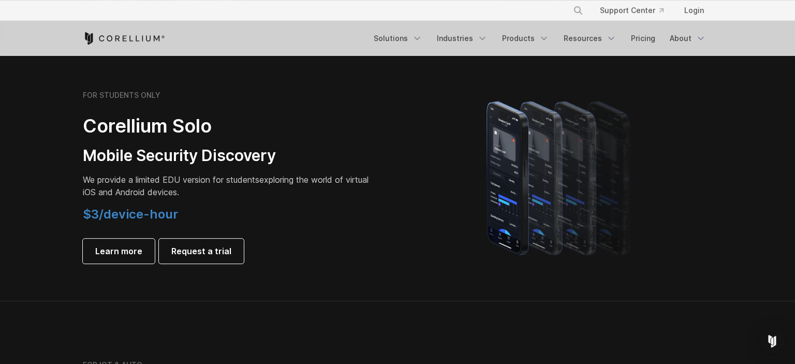
scroll to position [711, 0]
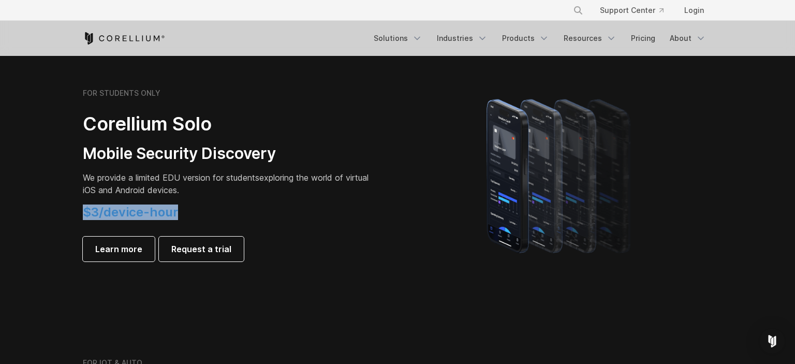
drag, startPoint x: 78, startPoint y: 216, endPoint x: 187, endPoint y: 214, distance: 109.8
click at [187, 214] on div "FOR STUDENTS ONLY Corellium Solo Mobile Security Discovery We provide a limited…" at bounding box center [235, 175] width 325 height 173
click at [140, 254] on span "Learn more" at bounding box center [118, 249] width 47 height 12
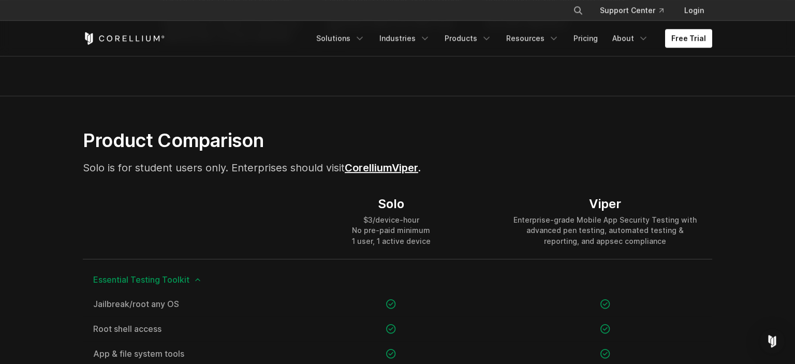
scroll to position [601, 0]
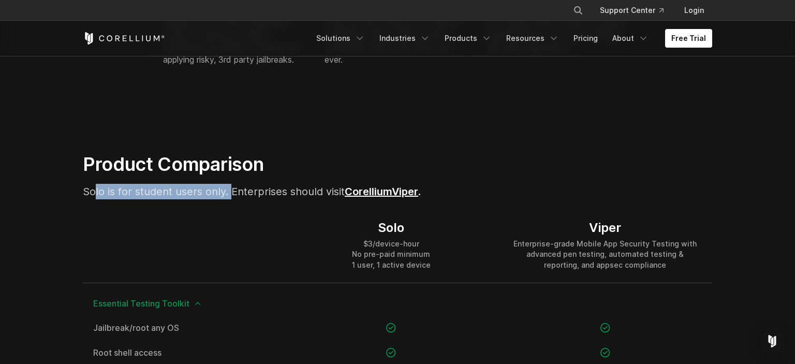
drag, startPoint x: 121, startPoint y: 191, endPoint x: 230, endPoint y: 188, distance: 109.3
click at [230, 188] on span "Solo is for student users only. Enterprises should visit Corellium" at bounding box center [237, 191] width 309 height 12
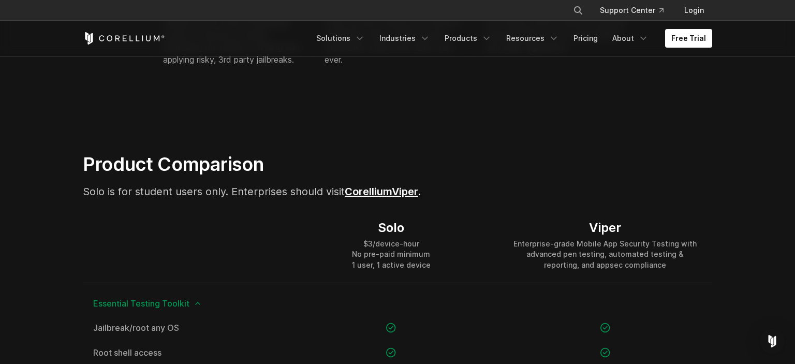
click at [161, 198] on p "Solo is for student users only. Enterprises should visit Corellium Viper ." at bounding box center [289, 192] width 413 height 16
click at [700, 40] on link "Free Trial" at bounding box center [688, 38] width 47 height 19
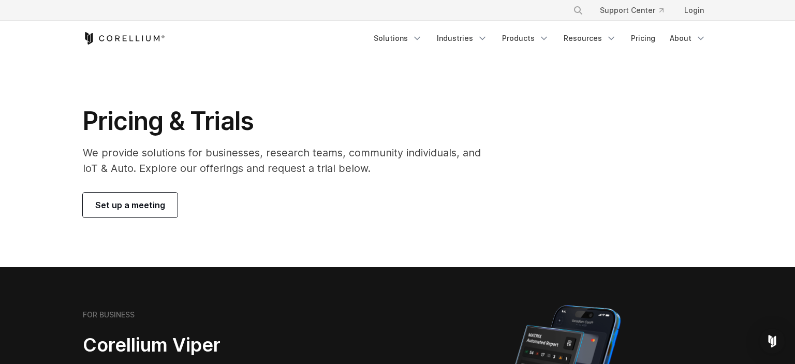
click at [694, 11] on link "Login" at bounding box center [694, 10] width 36 height 19
click at [609, 34] on icon "Navigation Menu" at bounding box center [611, 38] width 10 height 10
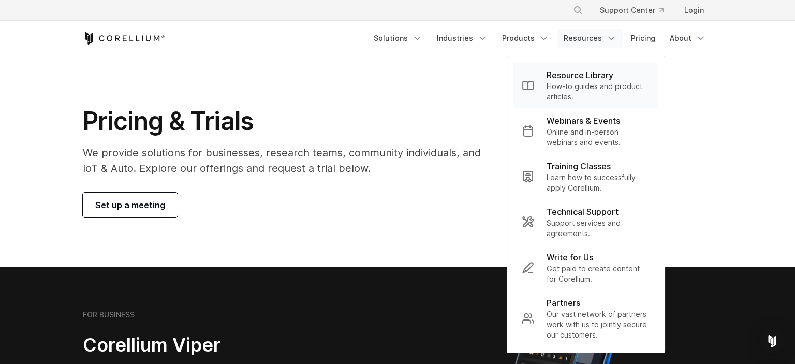
click at [595, 84] on p "How-to guides and product articles." at bounding box center [599, 91] width 104 height 21
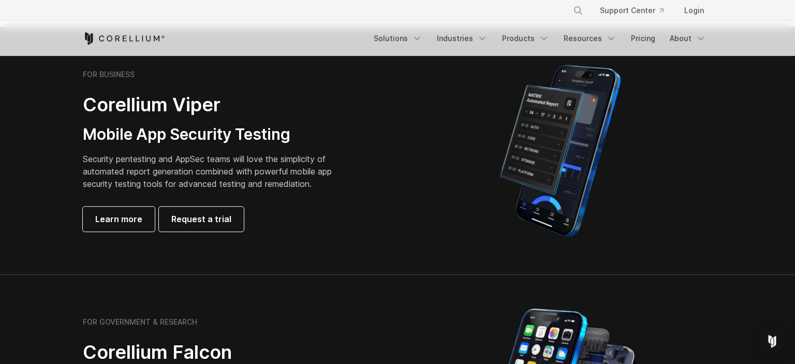
scroll to position [273, 0]
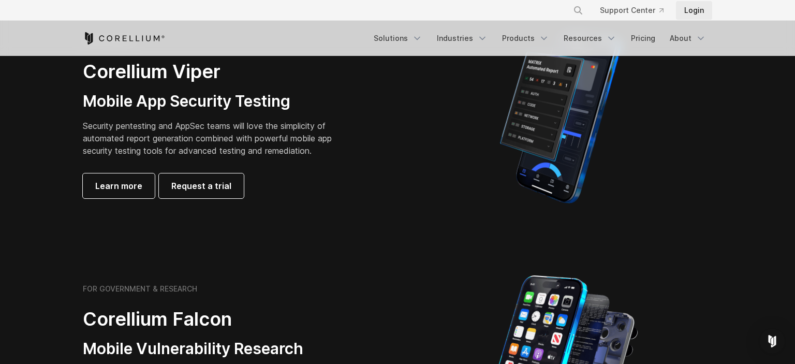
click at [705, 12] on link "Login" at bounding box center [694, 10] width 36 height 19
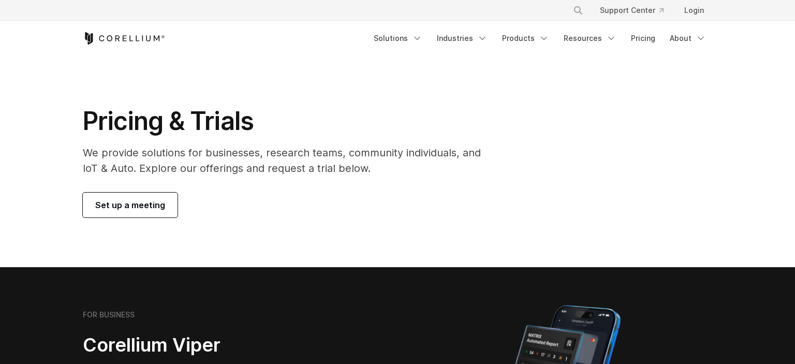
click at [157, 196] on link "Set up a meeting" at bounding box center [130, 205] width 95 height 25
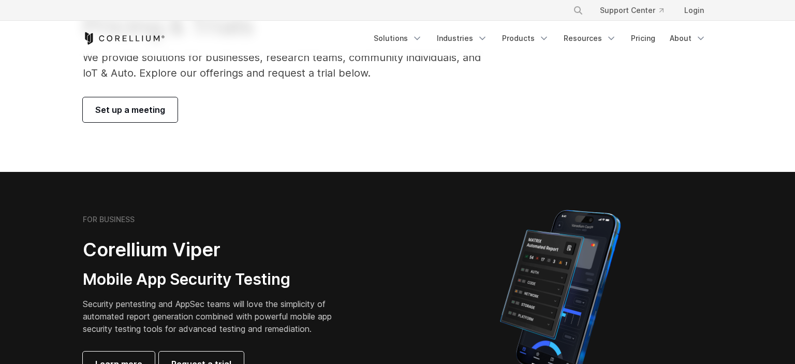
scroll to position [164, 0]
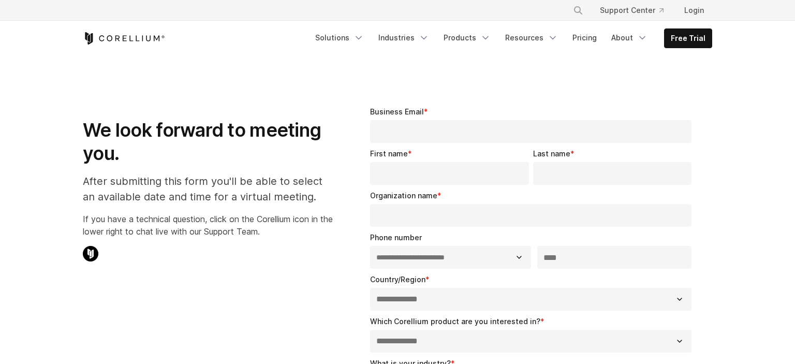
select select "**"
click at [411, 134] on input "Business Email *" at bounding box center [531, 131] width 322 height 23
type input "**********"
click at [430, 170] on input "First name *" at bounding box center [449, 173] width 158 height 23
type input "******"
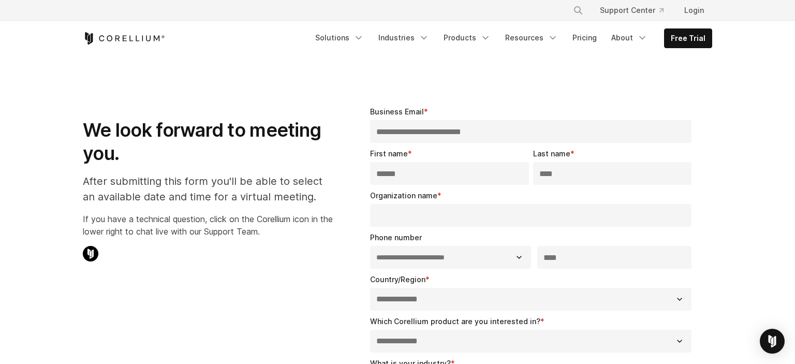
type input "****"
type input "*"
type input "**********"
click at [667, 270] on fieldset "**********" at bounding box center [533, 253] width 326 height 42
click at [641, 262] on input "***" at bounding box center [615, 257] width 154 height 23
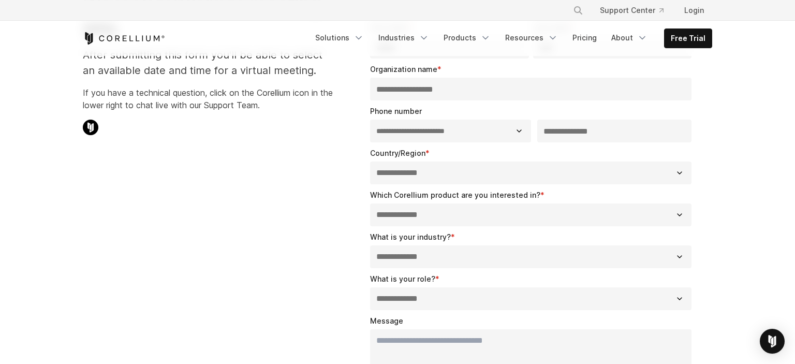
scroll to position [164, 0]
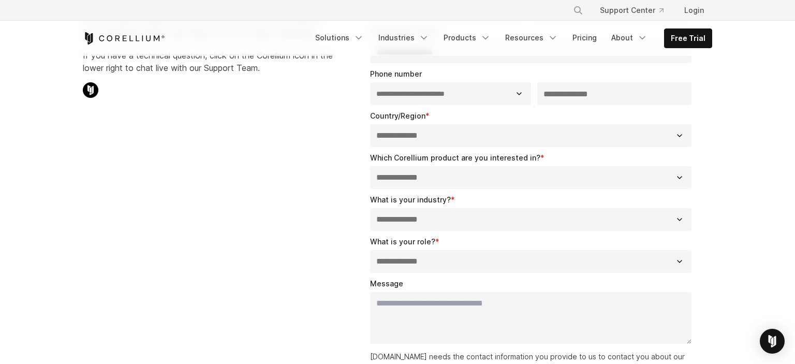
type input "**********"
select select "*****"
click at [370, 166] on select "**********" at bounding box center [531, 177] width 322 height 23
select select "*****"
select select "**********"
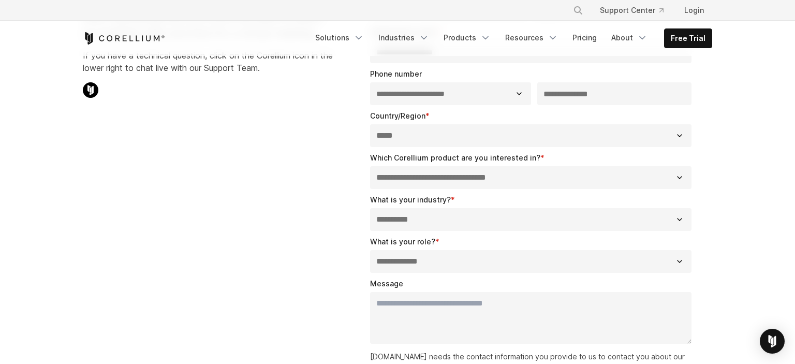
click option "**********" at bounding box center [0, 0] width 0 height 0
click at [370, 250] on select "**********" at bounding box center [531, 261] width 322 height 23
select select "**********"
click option "**********" at bounding box center [0, 0] width 0 height 0
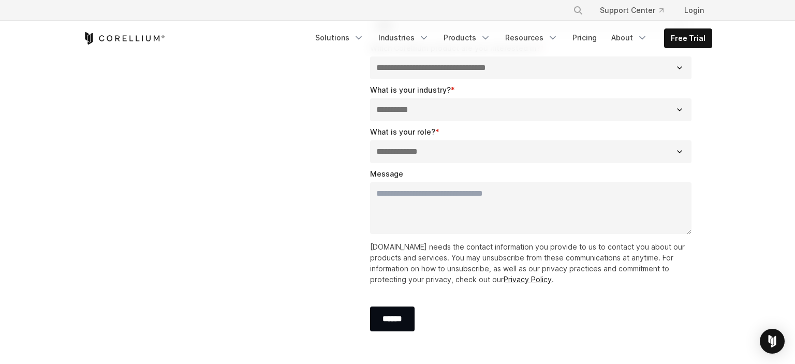
click at [456, 213] on textarea "Message" at bounding box center [531, 208] width 322 height 52
type textarea "**********"
click at [395, 312] on input "******" at bounding box center [392, 319] width 45 height 25
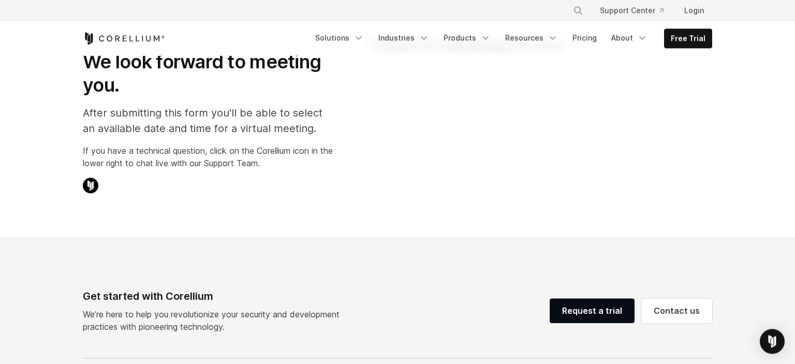
scroll to position [0, 0]
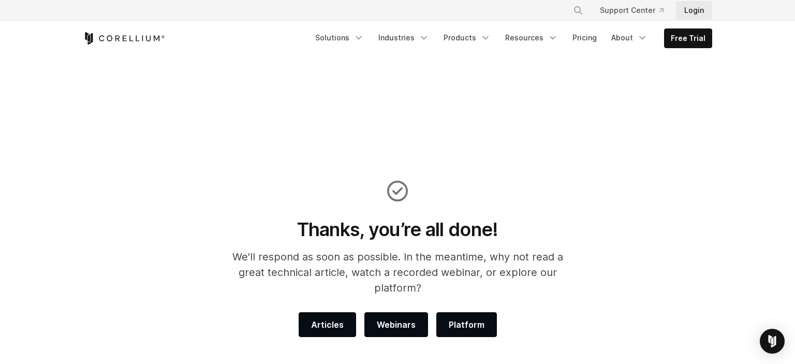
click at [694, 7] on link "Login" at bounding box center [694, 10] width 36 height 19
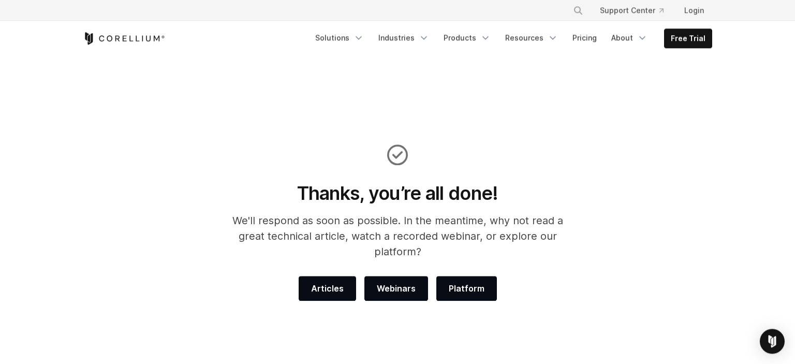
scroll to position [54, 0]
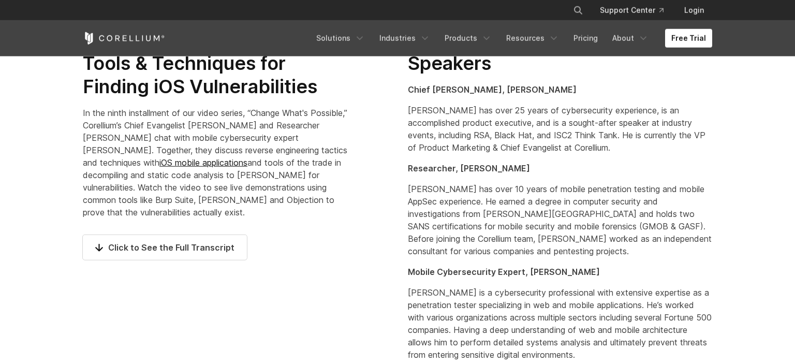
scroll to position [601, 0]
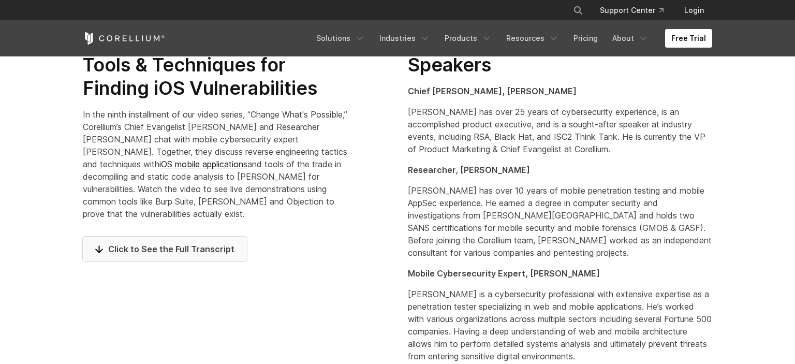
click at [194, 253] on span "Click to See the Full Transcript" at bounding box center [164, 249] width 139 height 12
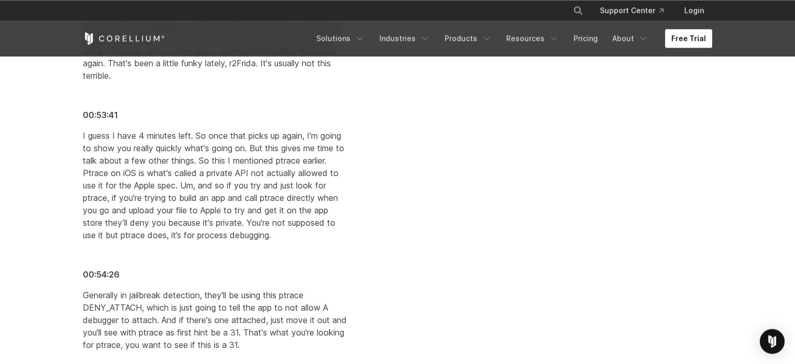
scroll to position [15148, 0]
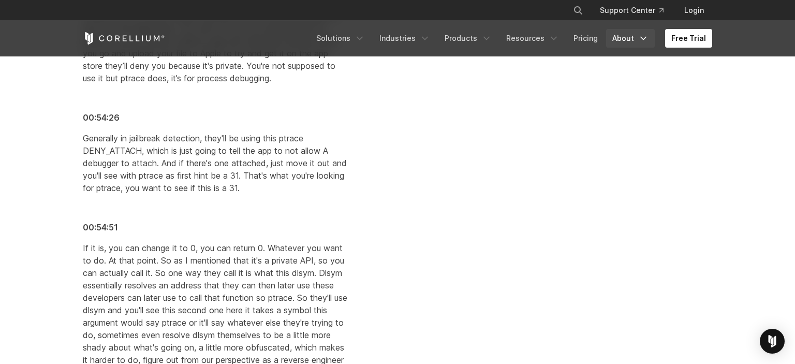
click at [646, 36] on icon "Navigation Menu" at bounding box center [644, 38] width 10 height 10
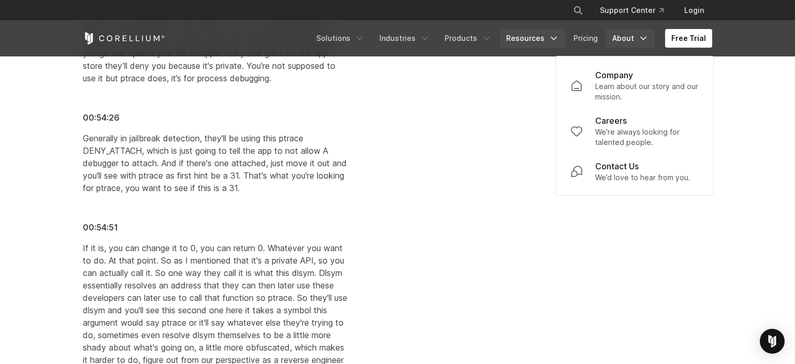
click at [559, 35] on icon "Navigation Menu" at bounding box center [554, 38] width 10 height 10
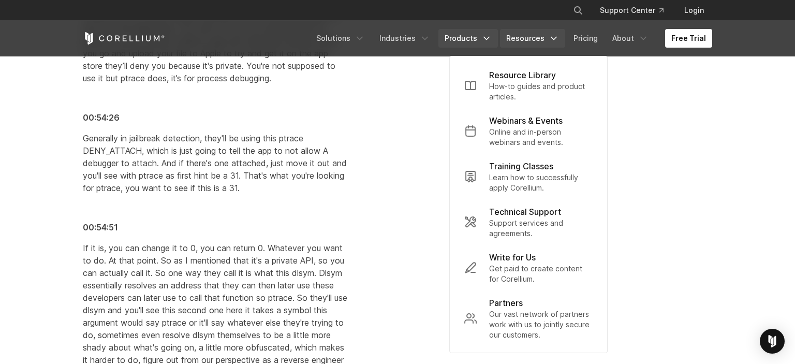
click at [483, 32] on link "Products" at bounding box center [469, 38] width 60 height 19
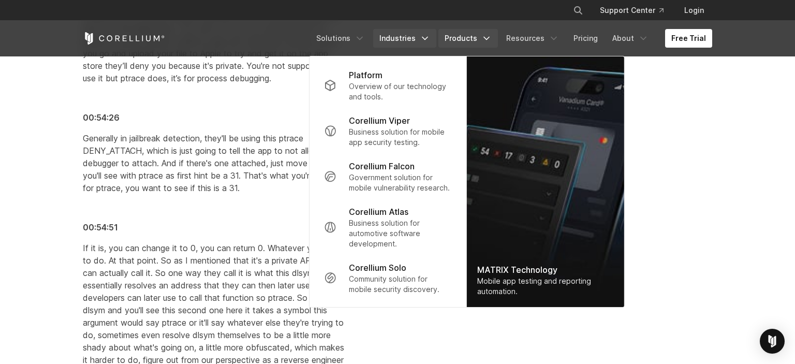
click at [424, 39] on link "Industries" at bounding box center [404, 38] width 63 height 19
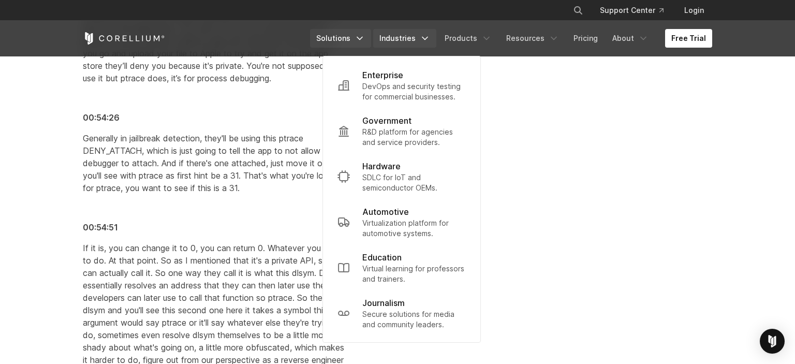
click at [365, 36] on icon "Navigation Menu" at bounding box center [360, 38] width 10 height 10
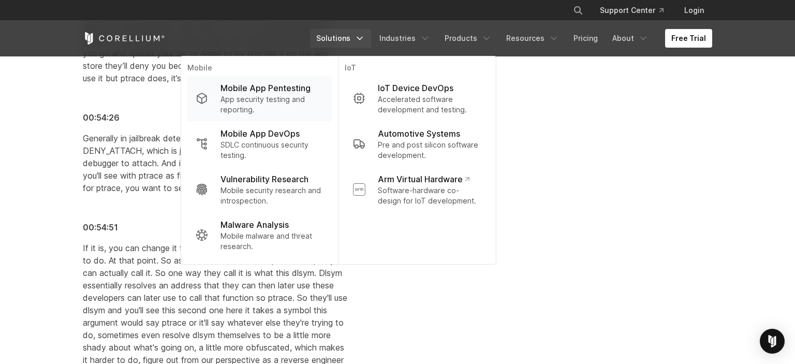
click at [311, 88] on p "Mobile App Pentesting" at bounding box center [266, 88] width 90 height 12
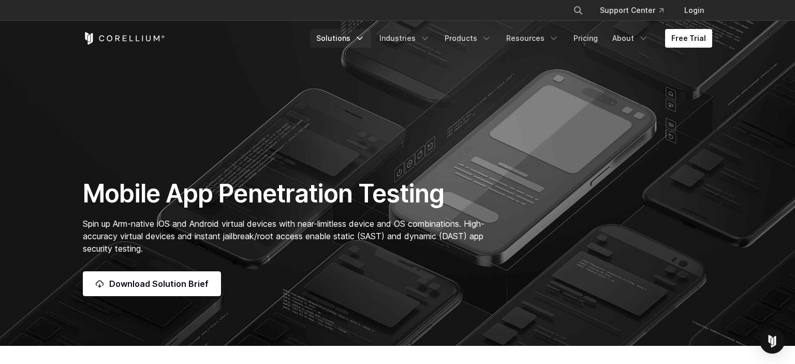
click at [361, 34] on link "Solutions" at bounding box center [340, 38] width 61 height 19
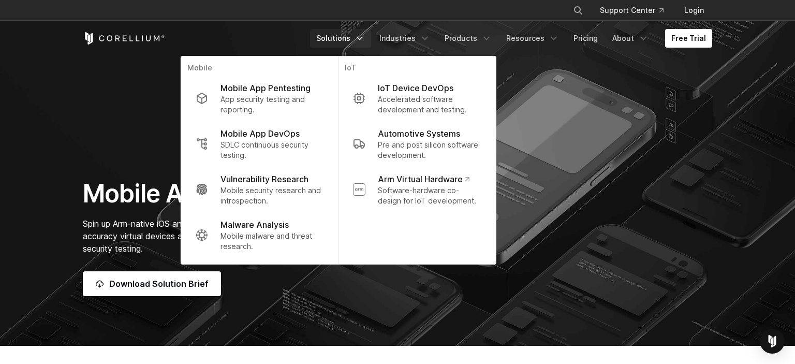
click at [735, 183] on section "Mobile App Penetration Testing Spin up Arm-native iOS and Android virtual devic…" at bounding box center [397, 173] width 795 height 346
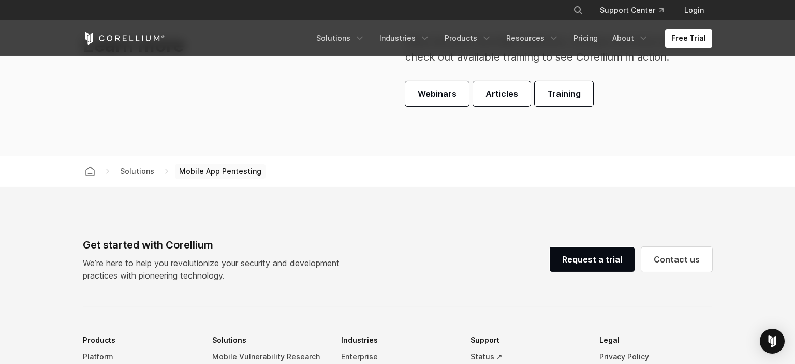
scroll to position [3008, 0]
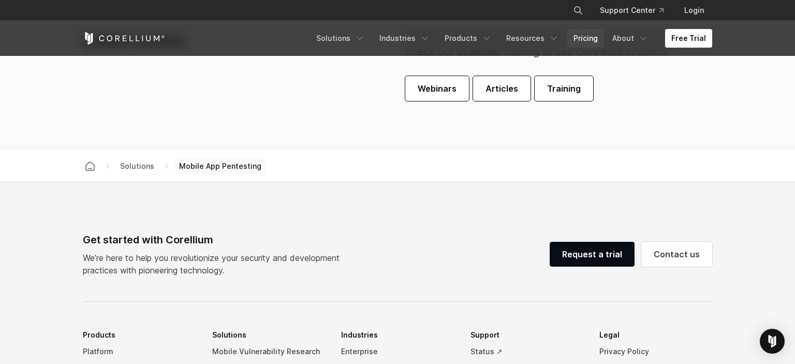
click at [584, 33] on link "Pricing" at bounding box center [586, 38] width 37 height 19
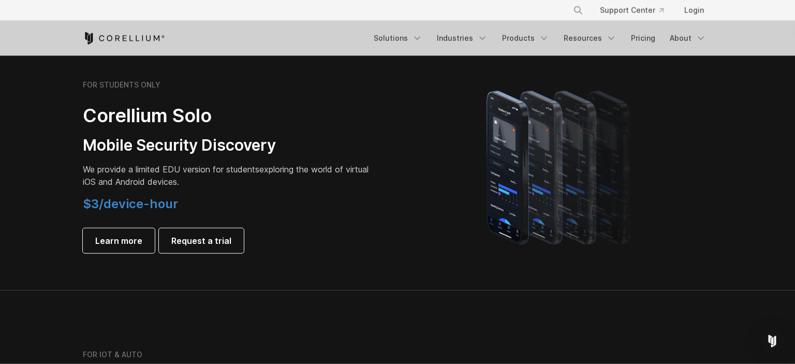
scroll to position [713, 0]
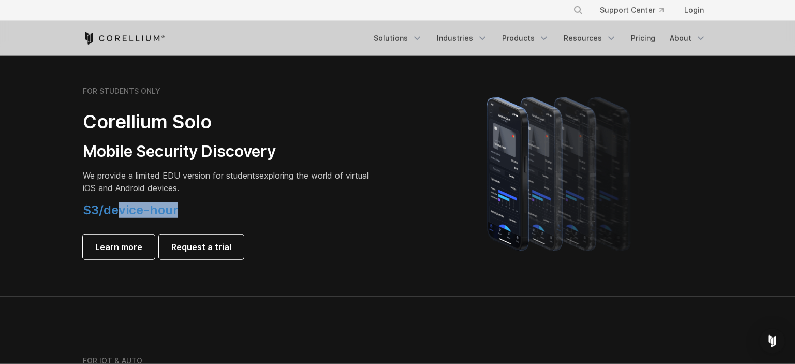
drag, startPoint x: 121, startPoint y: 215, endPoint x: 189, endPoint y: 215, distance: 67.3
click at [189, 215] on h4 "$3/device-hour" at bounding box center [228, 210] width 290 height 16
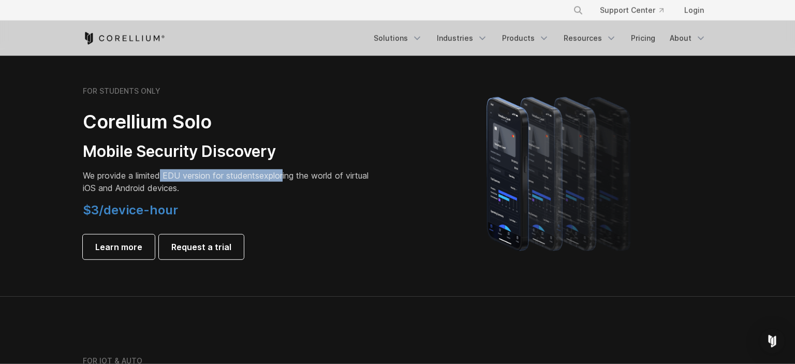
drag, startPoint x: 161, startPoint y: 176, endPoint x: 287, endPoint y: 178, distance: 126.4
click at [287, 178] on p "We provide a limited EDU version for students exploring the world of virtual iO…" at bounding box center [228, 181] width 290 height 25
click at [244, 186] on p "We provide a limited EDU version for students exploring the world of virtual iO…" at bounding box center [228, 181] width 290 height 25
click at [242, 177] on span "We provide a limited EDU version for students" at bounding box center [171, 175] width 177 height 10
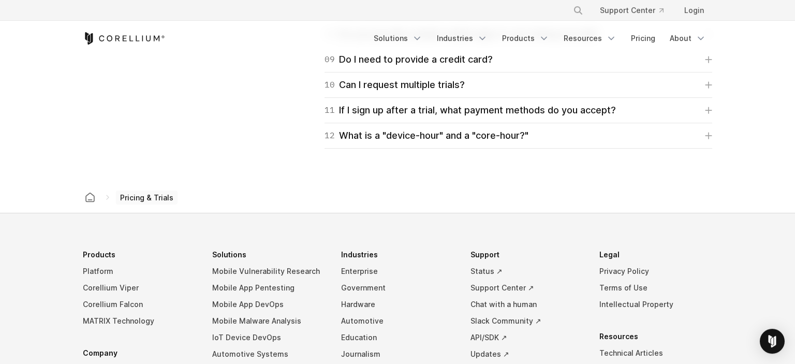
scroll to position [1806, 0]
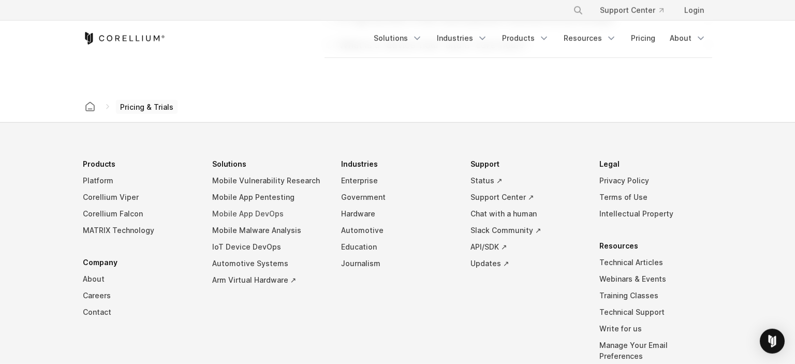
click at [268, 210] on link "Mobile App DevOps" at bounding box center [268, 214] width 113 height 17
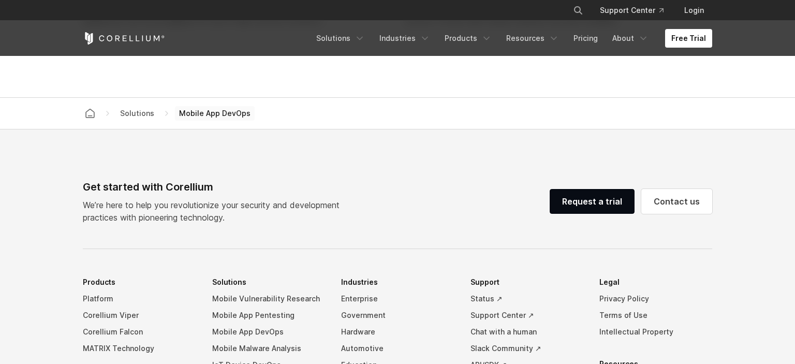
scroll to position [3455, 0]
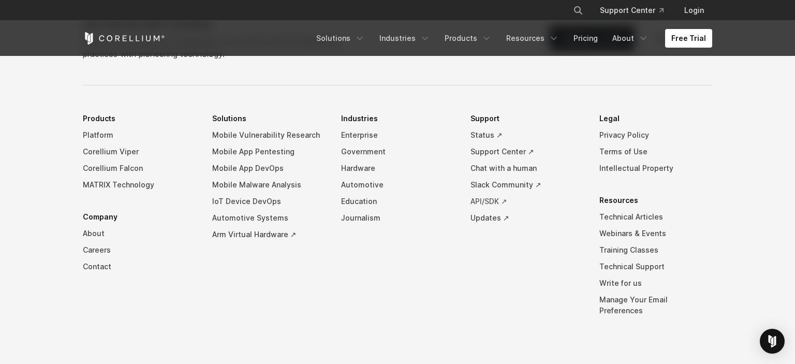
click at [505, 202] on link "API/SDK ↗" at bounding box center [527, 201] width 113 height 17
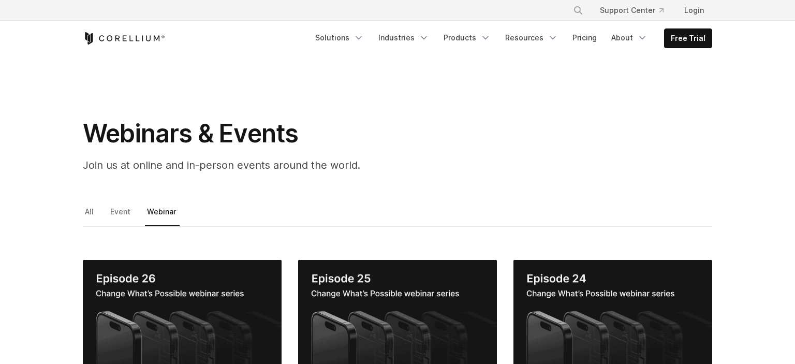
scroll to position [219, 0]
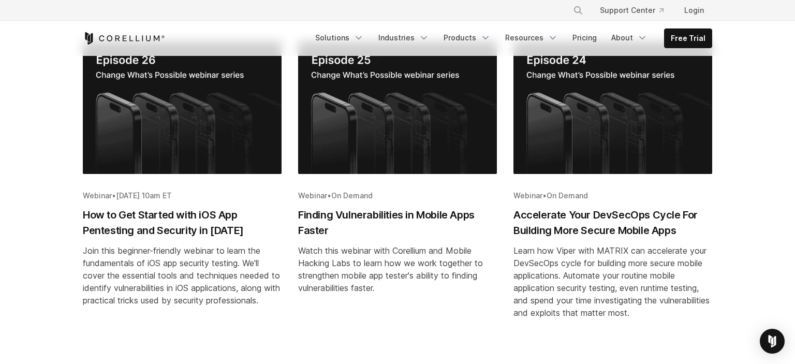
click at [387, 222] on h2 "Finding Vulnerabilities in Mobile Apps Faster" at bounding box center [397, 222] width 199 height 31
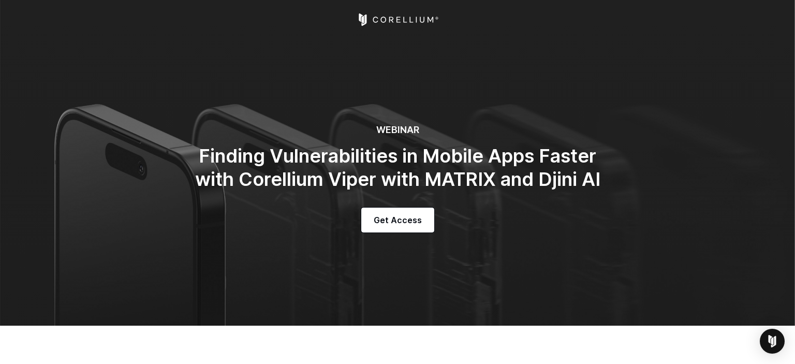
select select "*****"
select select "**********"
click at [387, 222] on span "Get Access" at bounding box center [398, 220] width 48 height 12
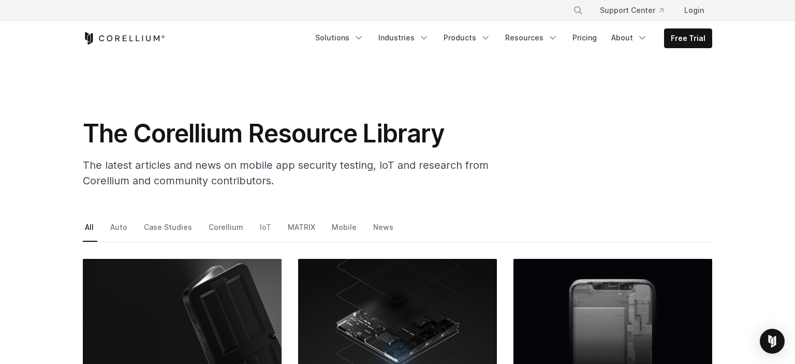
click at [258, 225] on link "IoT" at bounding box center [266, 231] width 17 height 22
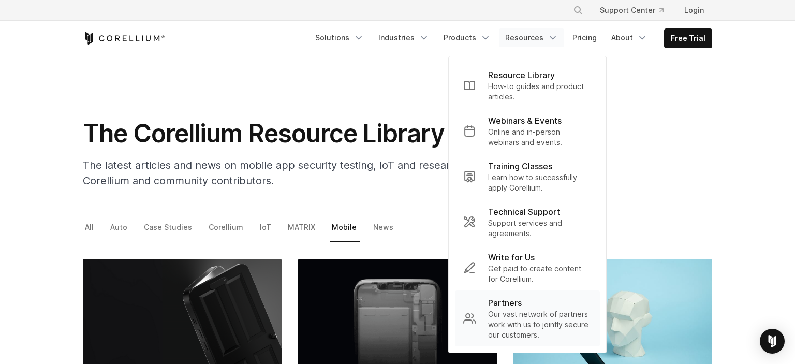
click at [521, 313] on p "Our vast network of partners work with us to jointly secure our customers." at bounding box center [540, 324] width 104 height 31
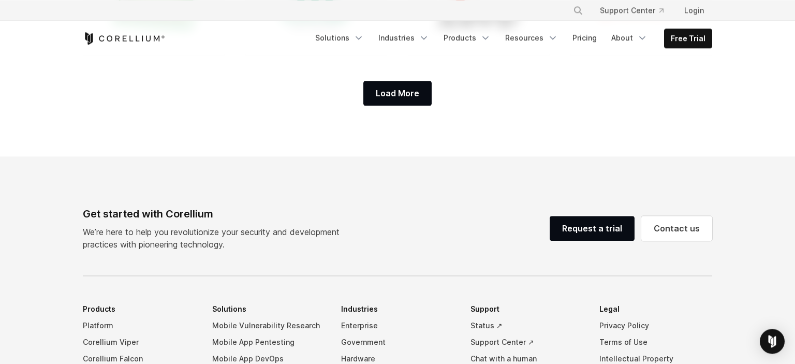
scroll to position [984, 0]
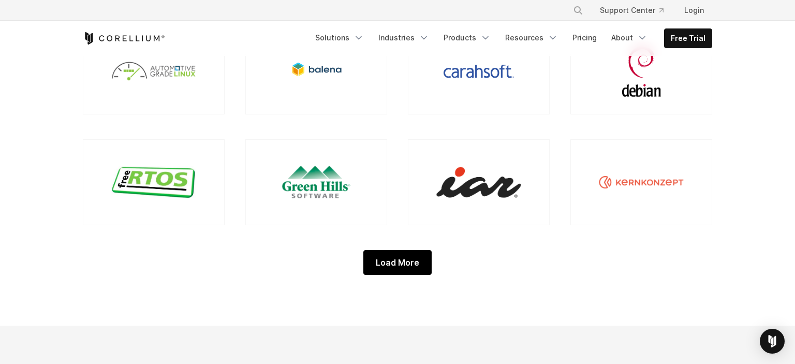
click at [412, 259] on div "Load More" at bounding box center [398, 262] width 68 height 25
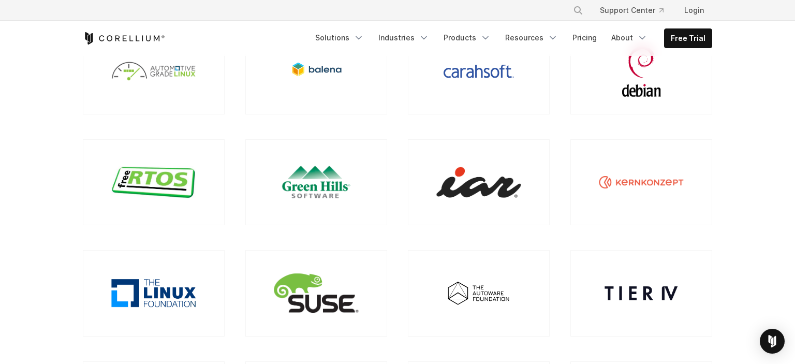
scroll to position [1312, 0]
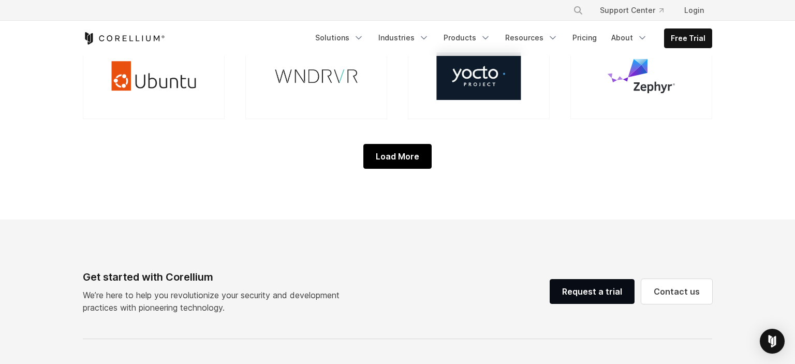
click at [416, 164] on div "Load More" at bounding box center [398, 156] width 68 height 25
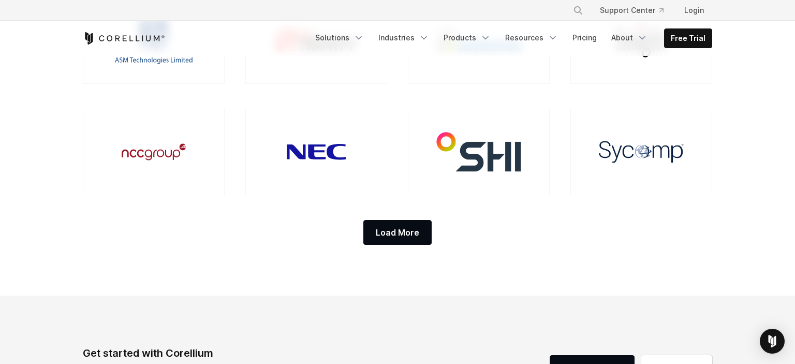
scroll to position [1476, 0]
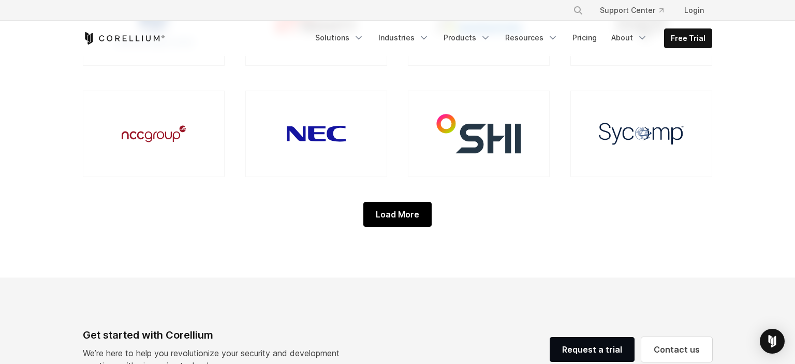
click at [399, 221] on div "Load More" at bounding box center [398, 214] width 68 height 25
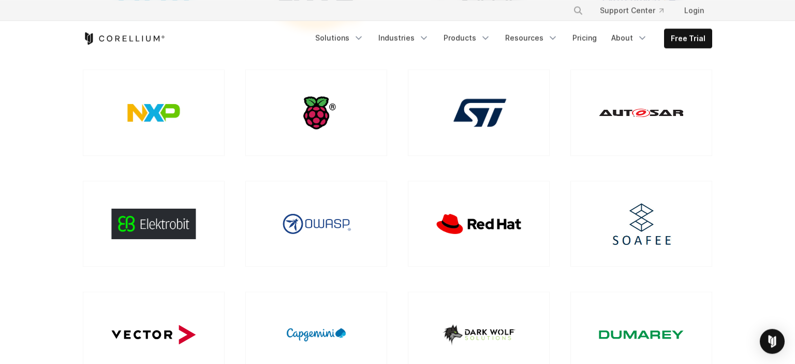
scroll to position [0, 0]
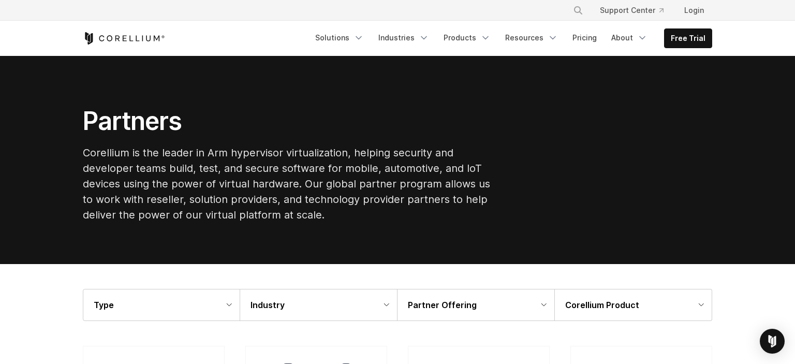
click at [102, 128] on h1 "Partners" at bounding box center [290, 121] width 414 height 31
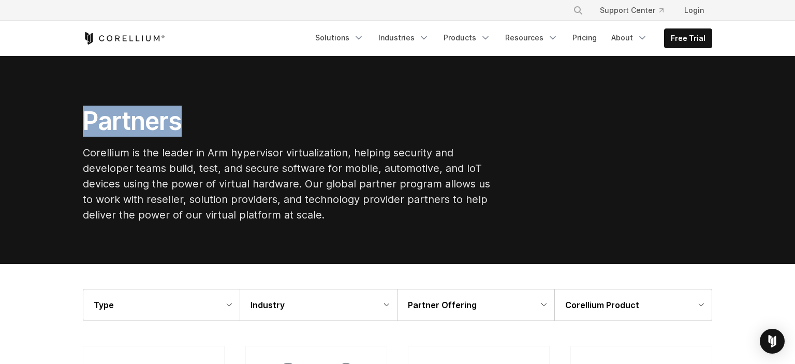
click at [102, 128] on h1 "Partners" at bounding box center [290, 121] width 414 height 31
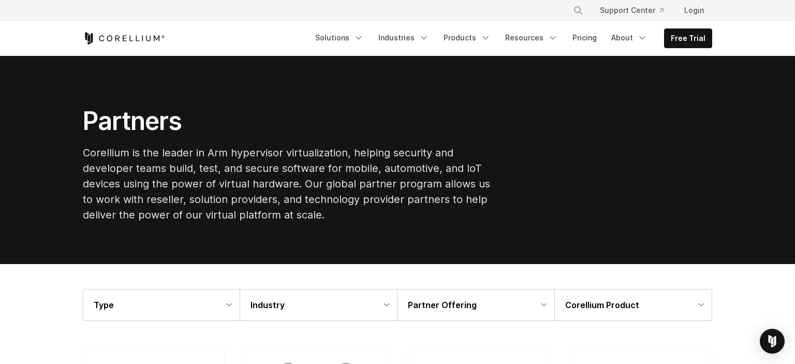
click at [102, 128] on h1 "Partners" at bounding box center [290, 121] width 414 height 31
click at [460, 229] on div "Partners Corellium is the leader in Arm hypervisor virtualization, helping secu…" at bounding box center [290, 168] width 435 height 125
drag, startPoint x: 160, startPoint y: 199, endPoint x: 177, endPoint y: 197, distance: 17.7
click at [177, 197] on p "Corellium is the leader in Arm hypervisor virtualization, helping security and …" at bounding box center [290, 184] width 414 height 78
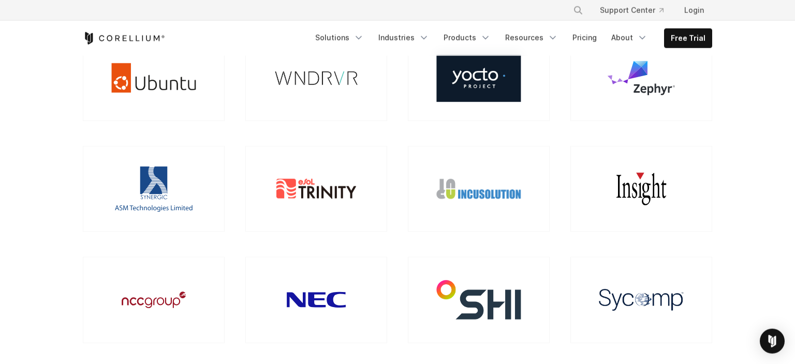
scroll to position [1367, 0]
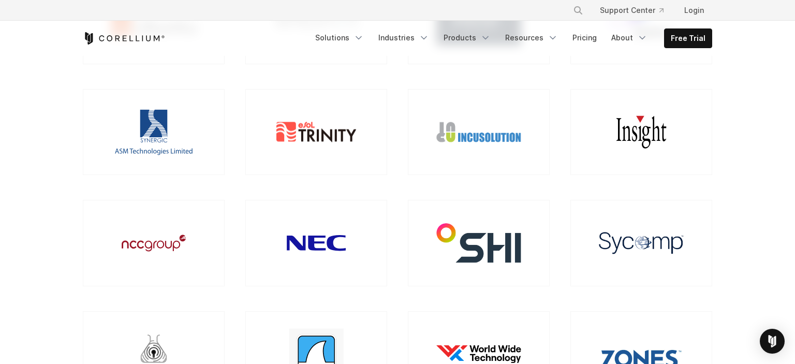
click at [208, 154] on div at bounding box center [154, 132] width 142 height 86
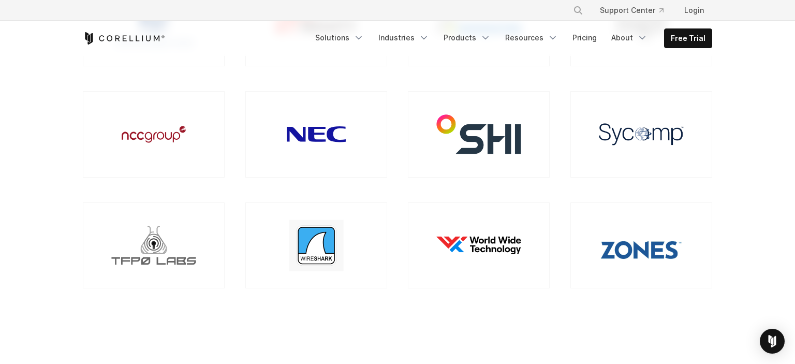
scroll to position [1531, 0]
